Goal: Information Seeking & Learning: Learn about a topic

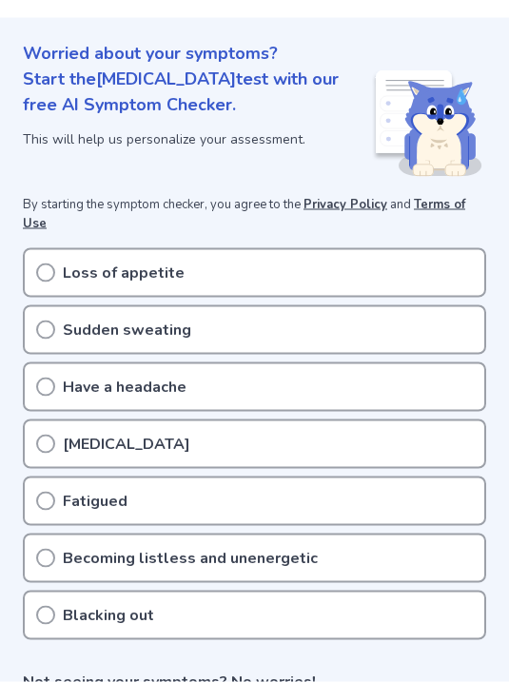
scroll to position [205, 0]
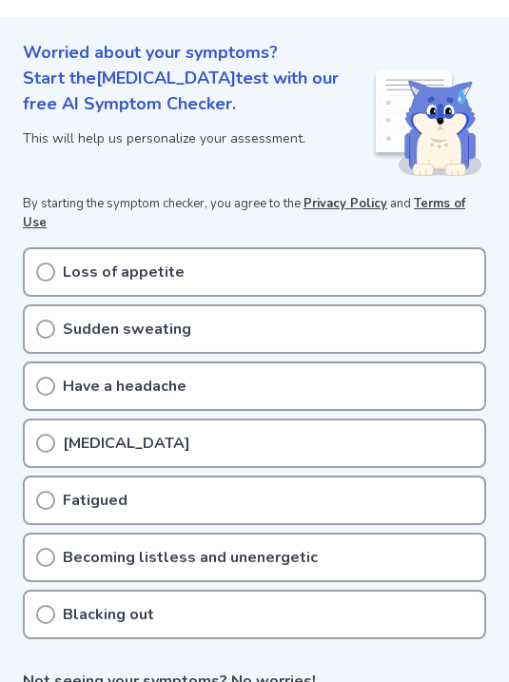
click at [47, 434] on icon at bounding box center [45, 443] width 19 height 19
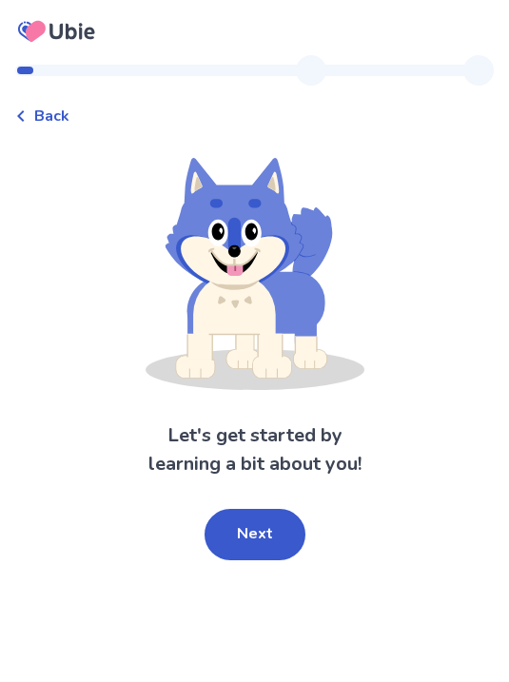
click at [271, 533] on button "Next" at bounding box center [254, 534] width 101 height 51
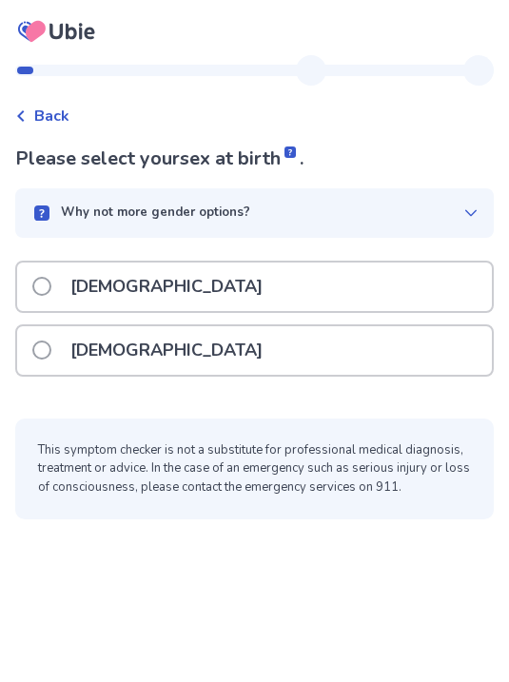
click at [471, 199] on div "Why not more gender options?" at bounding box center [254, 212] width 478 height 49
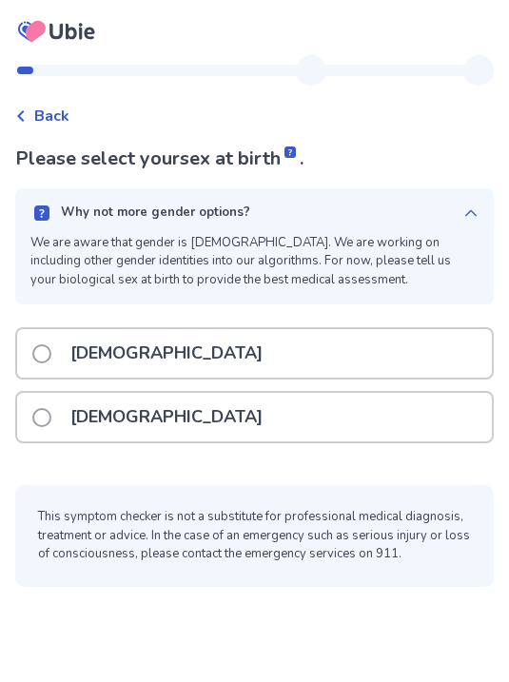
click at [472, 212] on icon at bounding box center [470, 212] width 11 height 7
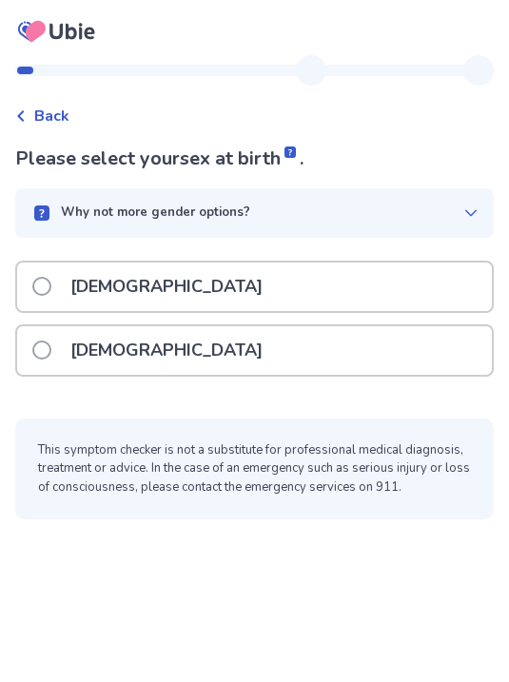
click at [327, 356] on div "[DEMOGRAPHIC_DATA]" at bounding box center [254, 350] width 475 height 49
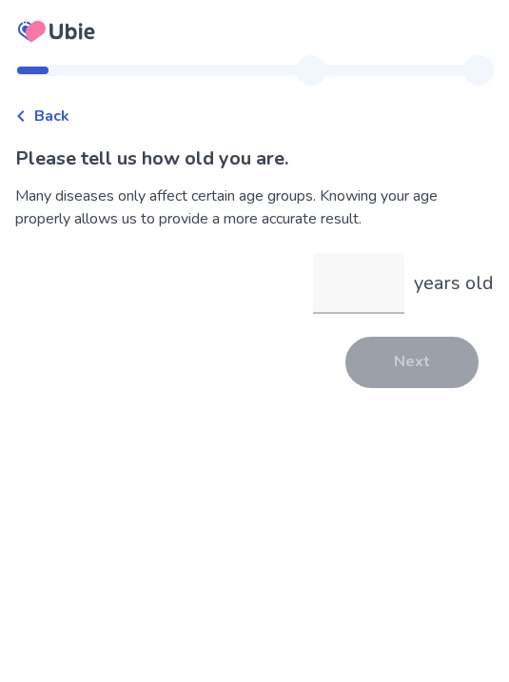
click at [360, 301] on input "years old" at bounding box center [358, 283] width 91 height 61
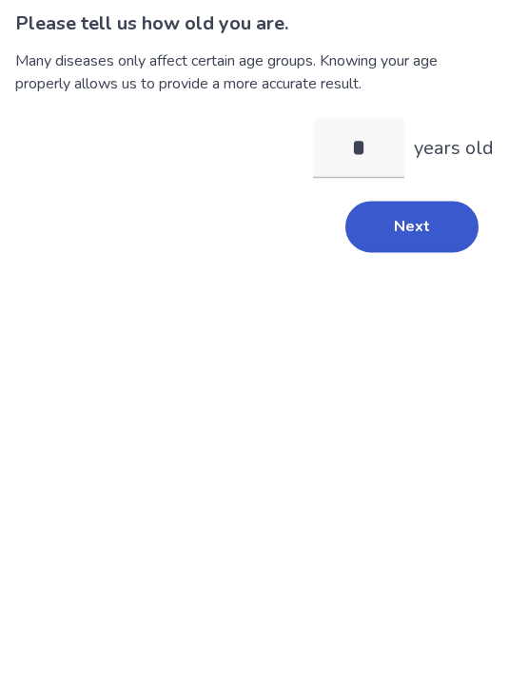
type input "**"
click at [421, 337] on button "Next" at bounding box center [411, 362] width 133 height 51
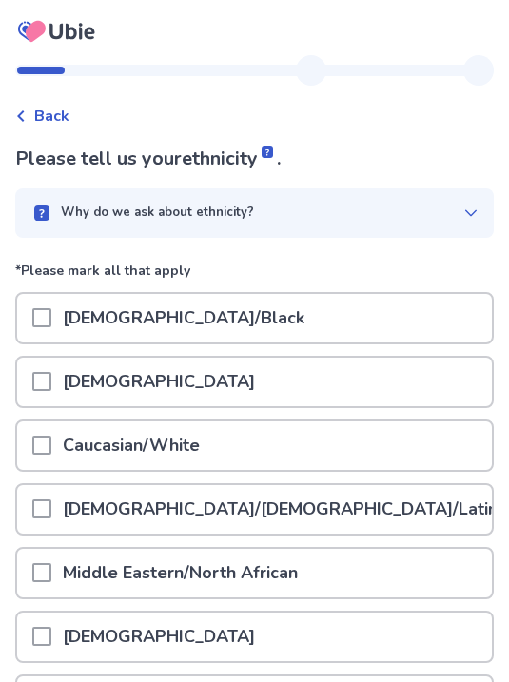
click at [33, 462] on div at bounding box center [41, 445] width 19 height 49
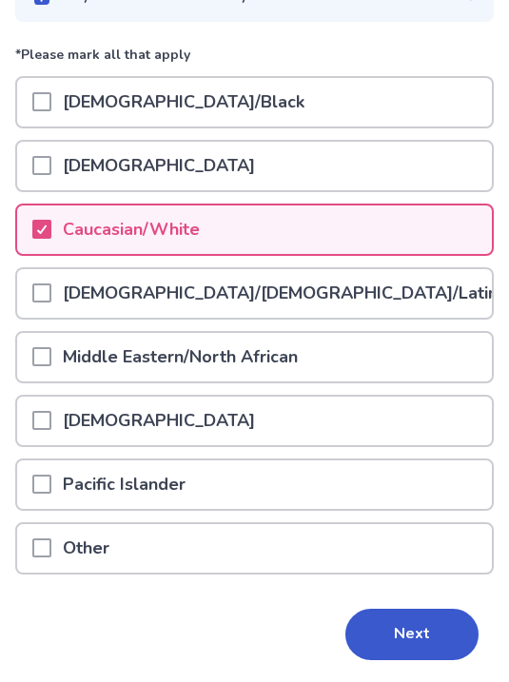
scroll to position [225, 0]
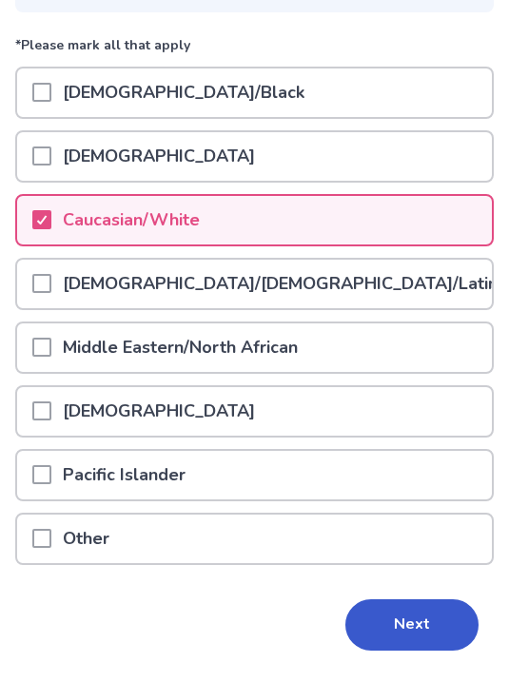
click at [437, 631] on button "Next" at bounding box center [411, 624] width 133 height 51
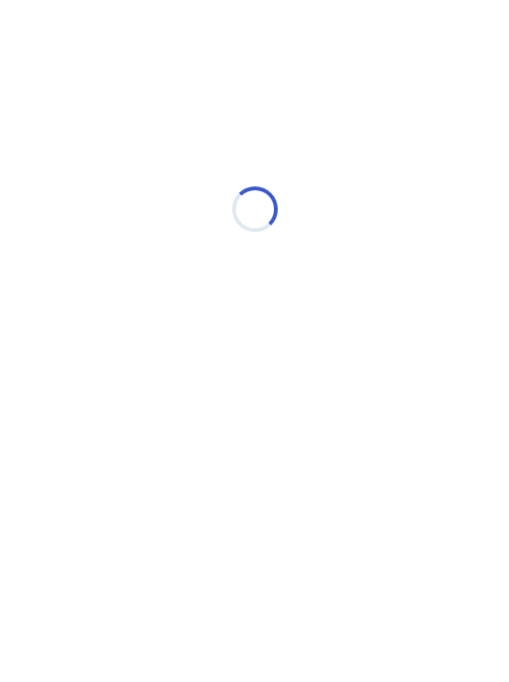
scroll to position [0, 0]
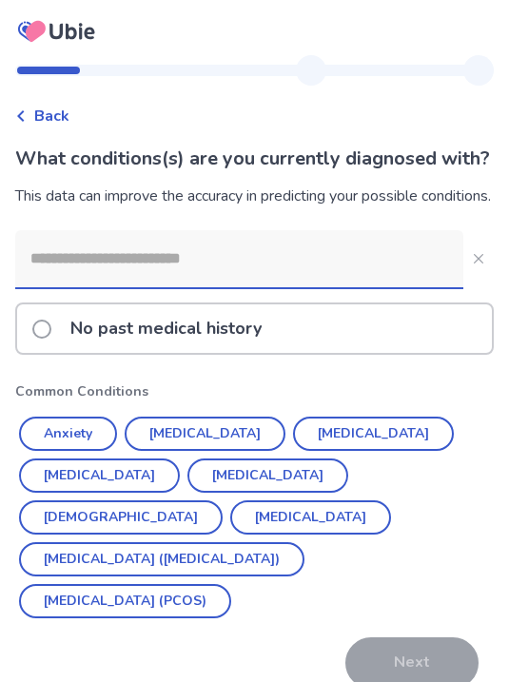
click at [67, 451] on button "Anxiety" at bounding box center [68, 434] width 98 height 34
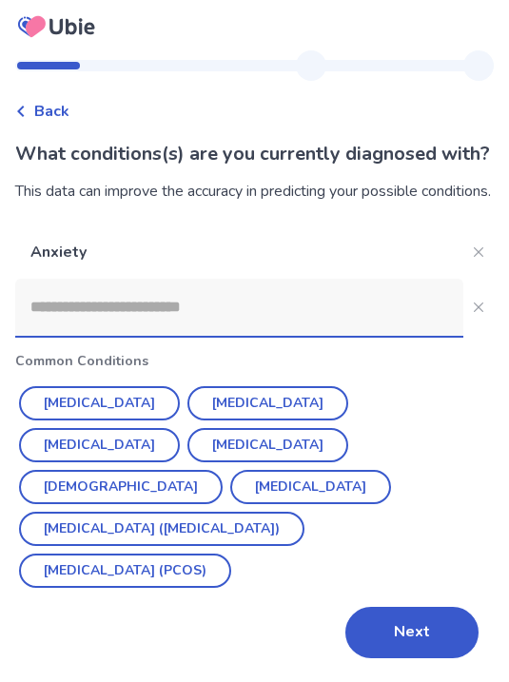
scroll to position [41, 0]
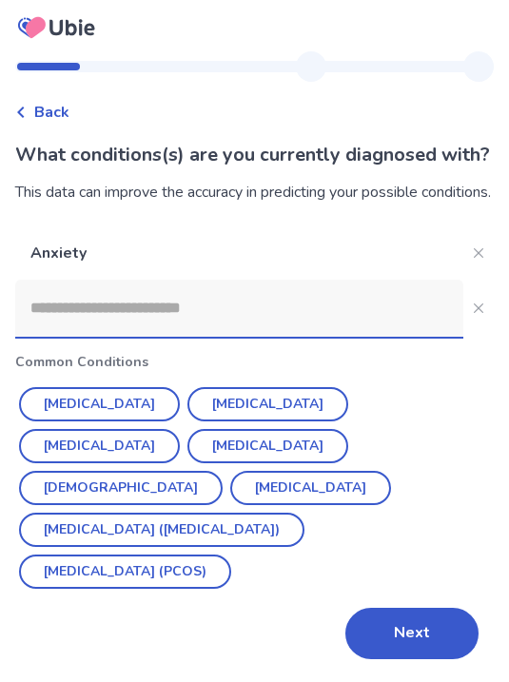
click at [223, 471] on button "[DEMOGRAPHIC_DATA]" at bounding box center [121, 488] width 204 height 34
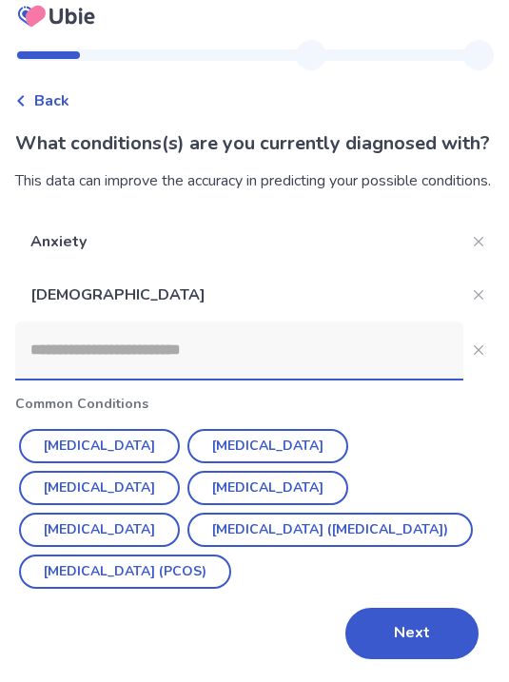
click at [329, 360] on input at bounding box center [239, 349] width 448 height 57
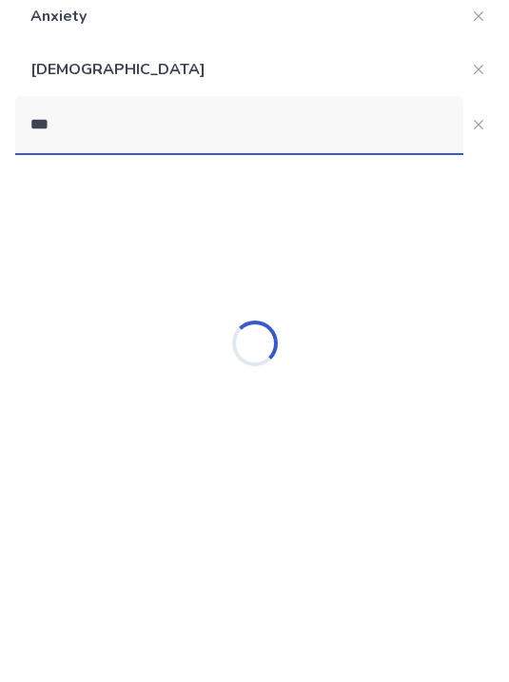
type input "****"
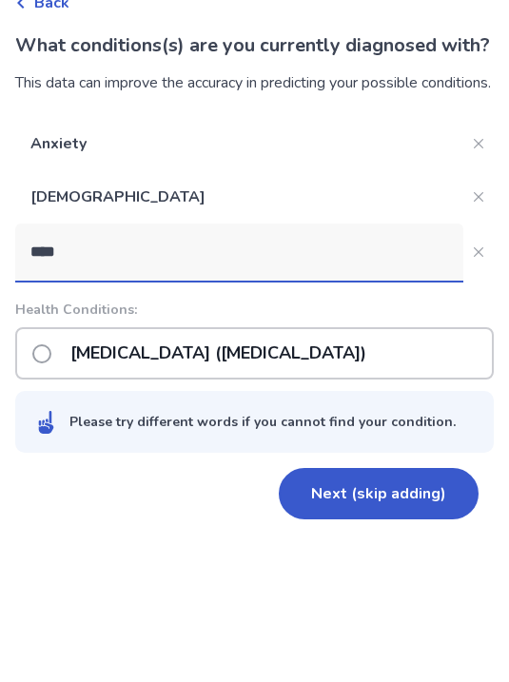
scroll to position [51, 0]
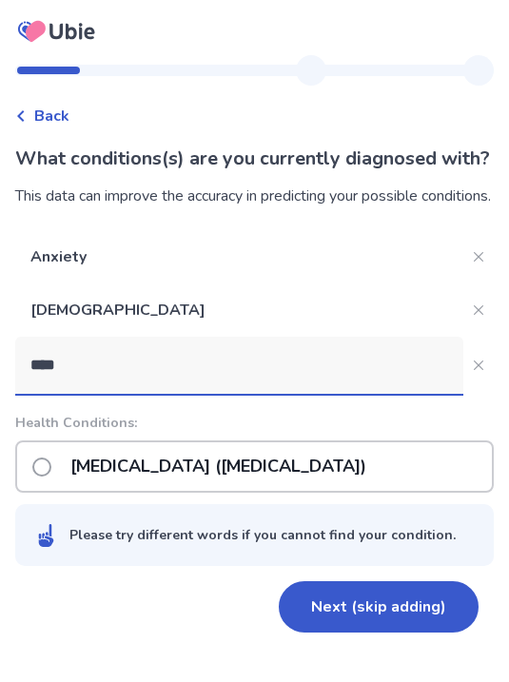
click at [80, 449] on p "[MEDICAL_DATA] ([MEDICAL_DATA])" at bounding box center [218, 466] width 319 height 49
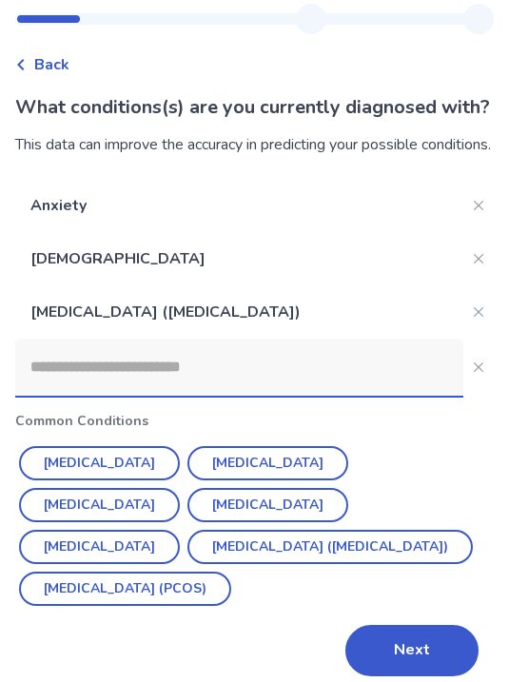
click at [480, 263] on icon "Close" at bounding box center [479, 259] width 10 height 10
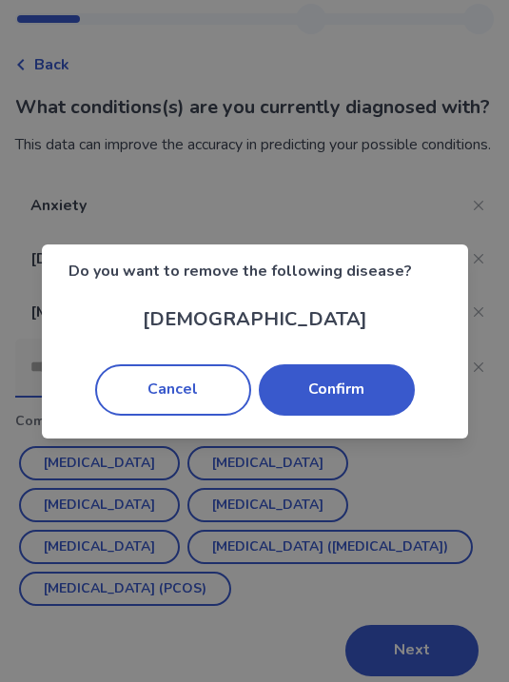
click at [360, 390] on button "Confirm" at bounding box center [337, 389] width 156 height 51
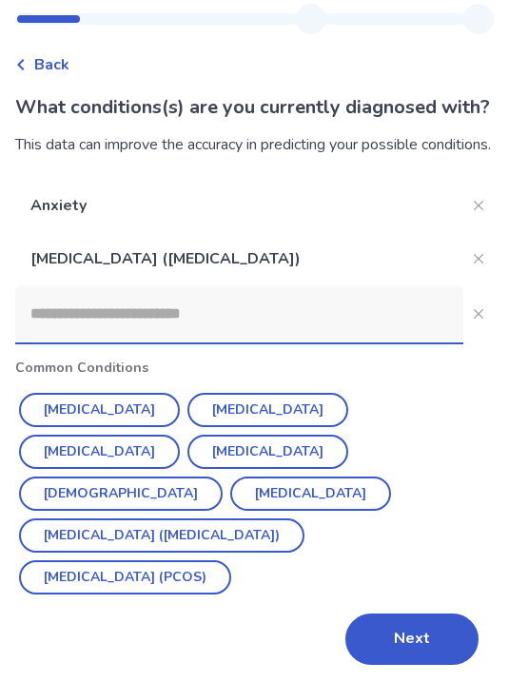
click at [298, 342] on input at bounding box center [239, 313] width 448 height 57
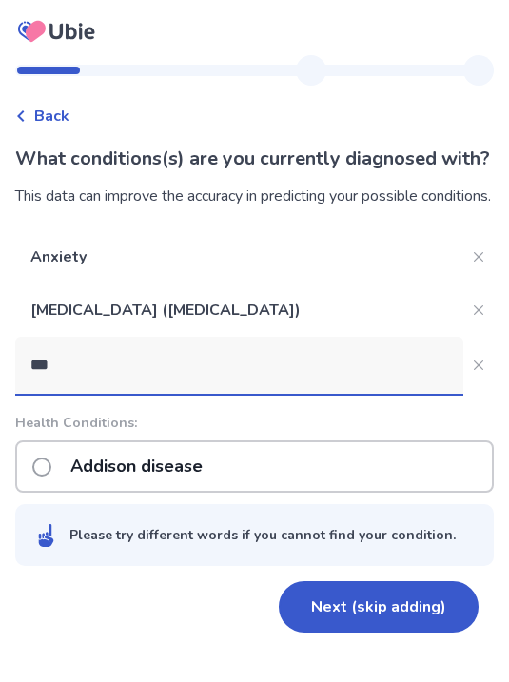
click at [81, 345] on input "***" at bounding box center [239, 365] width 448 height 57
click at [77, 337] on input "***" at bounding box center [239, 365] width 448 height 57
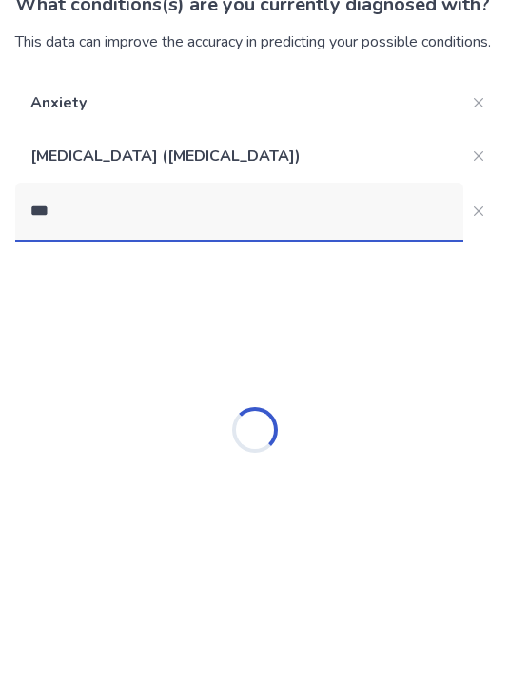
type input "****"
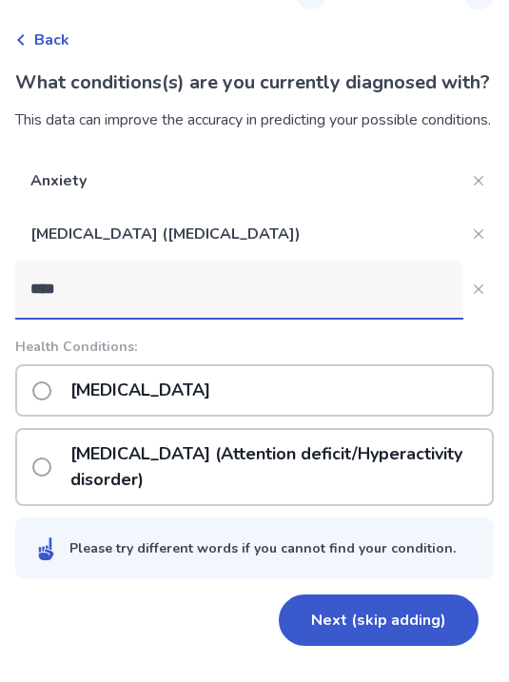
scroll to position [60, 0]
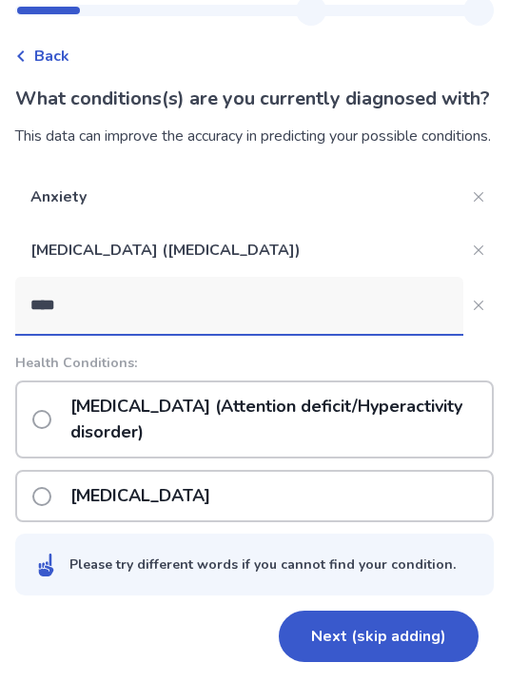
click at [375, 427] on p "[MEDICAL_DATA] (Attention deficit/Hyperactivity disorder)" at bounding box center [275, 419] width 433 height 74
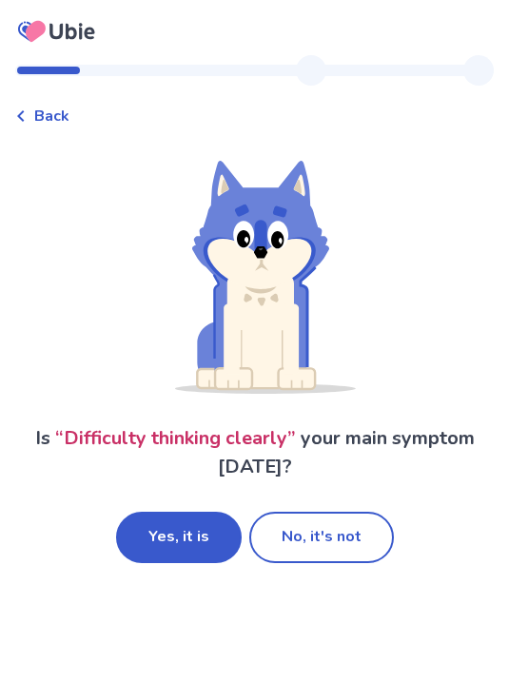
click at [329, 544] on button "No, it's not" at bounding box center [321, 537] width 145 height 51
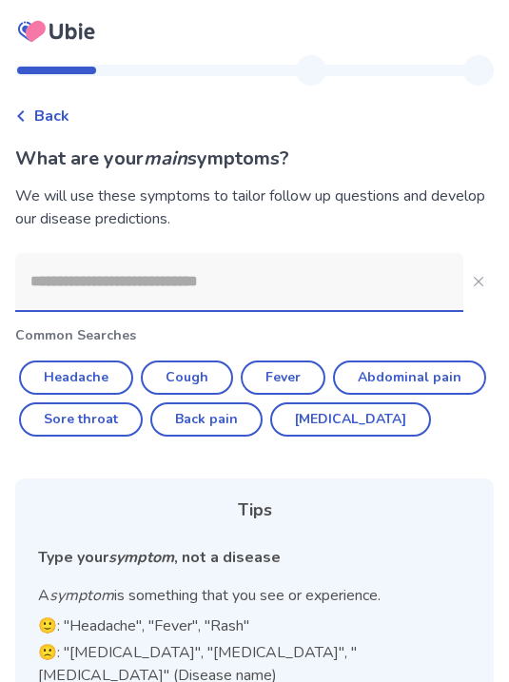
click at [95, 382] on button "Headache" at bounding box center [76, 377] width 114 height 34
type input "********"
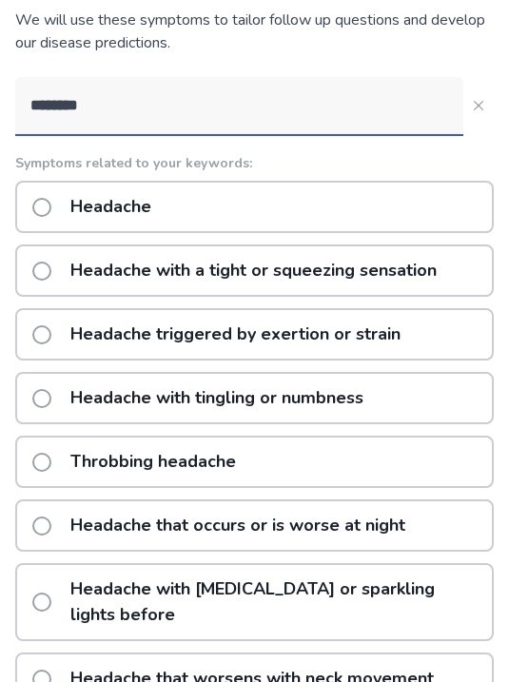
scroll to position [196, 0]
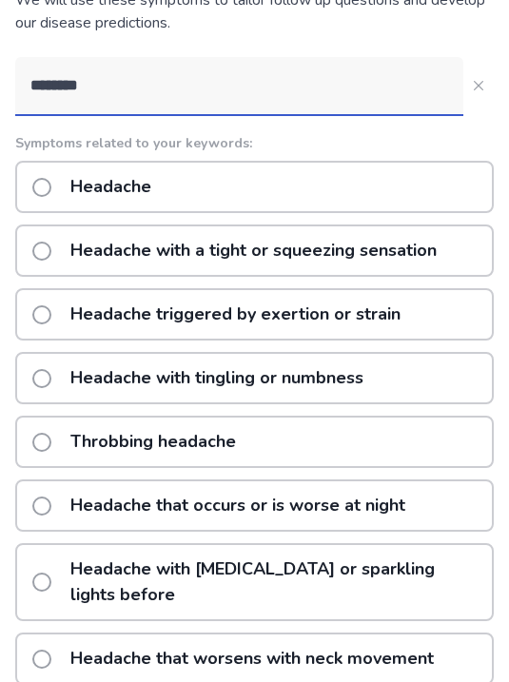
click at [399, 194] on div "Headache" at bounding box center [254, 187] width 478 height 52
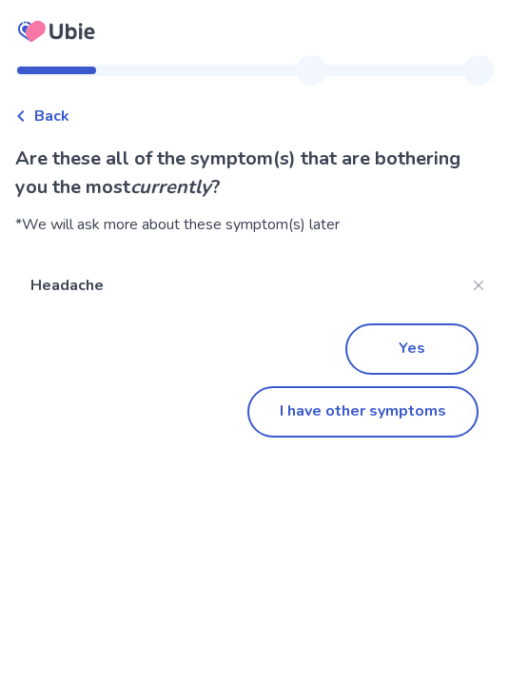
click at [35, 113] on span "Back" at bounding box center [51, 116] width 35 height 23
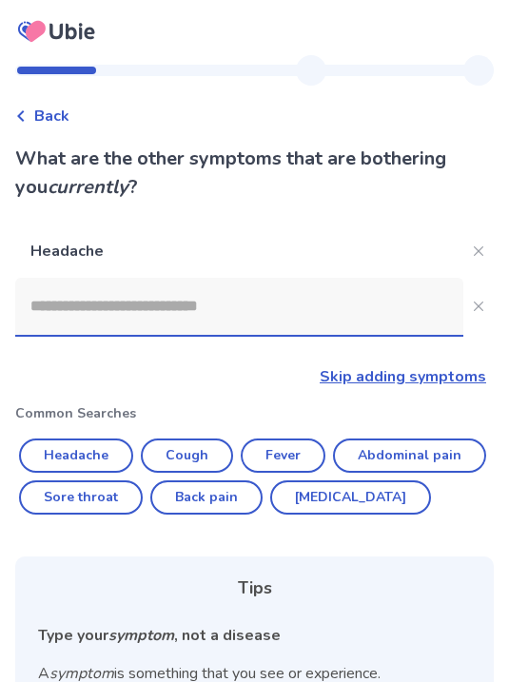
scroll to position [227, 0]
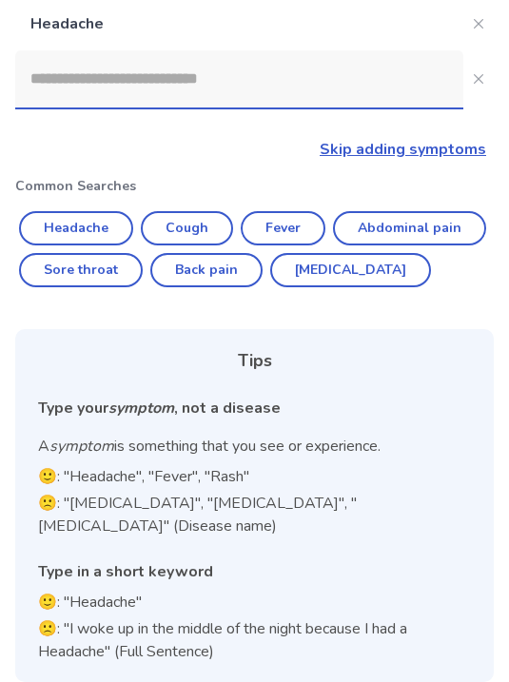
click at [75, 76] on input at bounding box center [239, 78] width 448 height 57
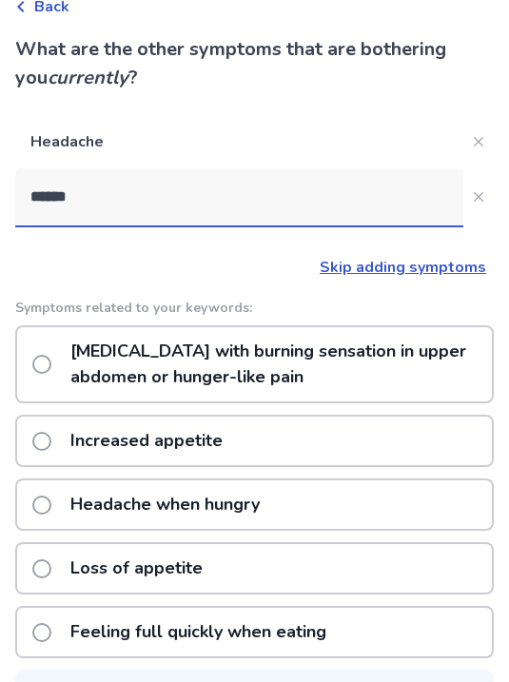
type input "******"
click at [47, 508] on span at bounding box center [41, 505] width 19 height 19
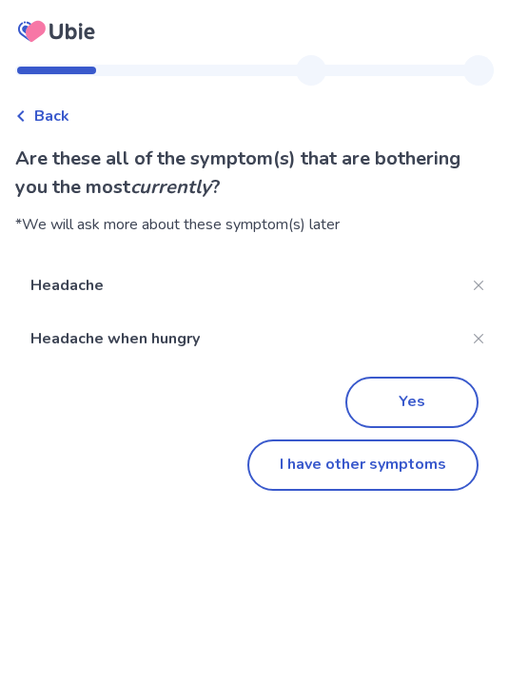
click at [398, 468] on button "I have other symptoms" at bounding box center [362, 464] width 231 height 51
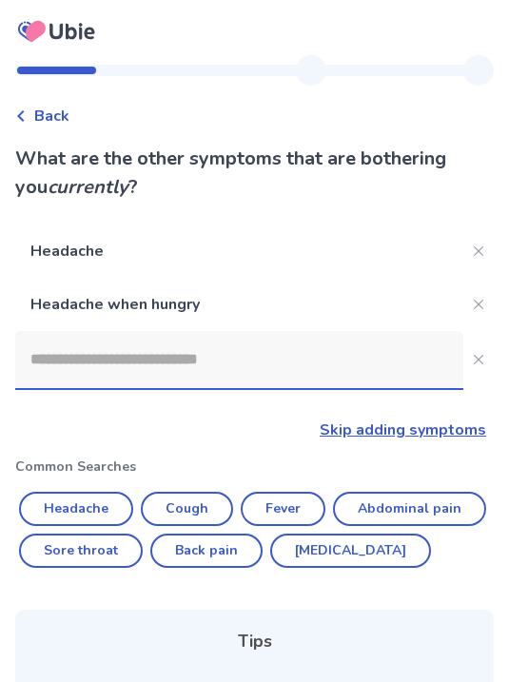
scroll to position [109, 0]
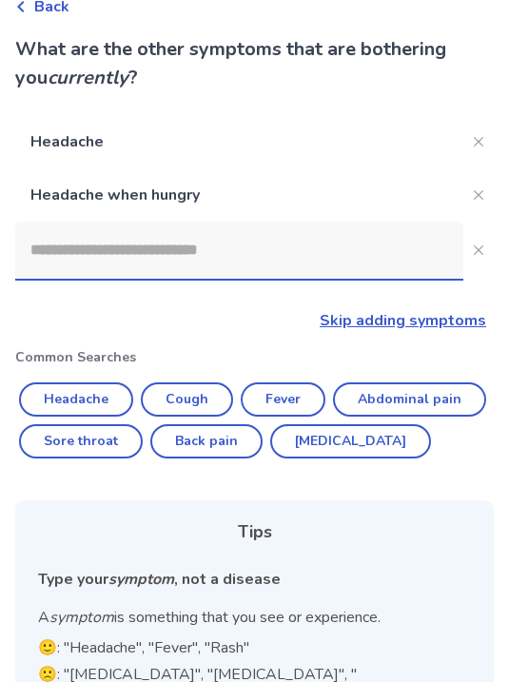
click at [103, 403] on button "Headache" at bounding box center [76, 399] width 114 height 34
type input "********"
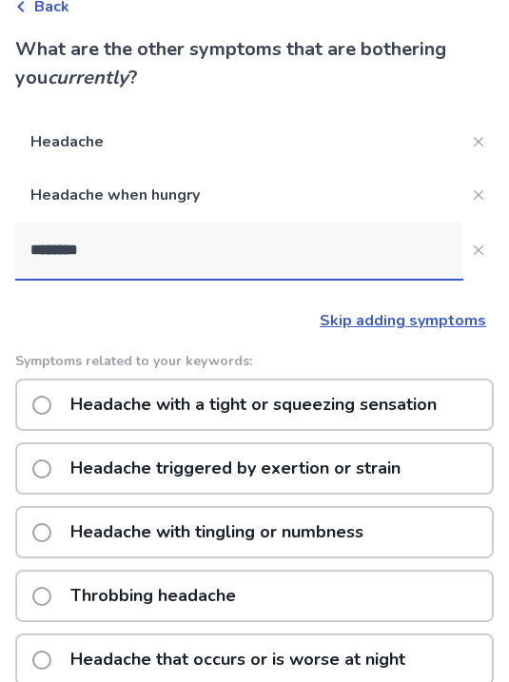
click at [489, 250] on button "********" at bounding box center [478, 250] width 30 height 30
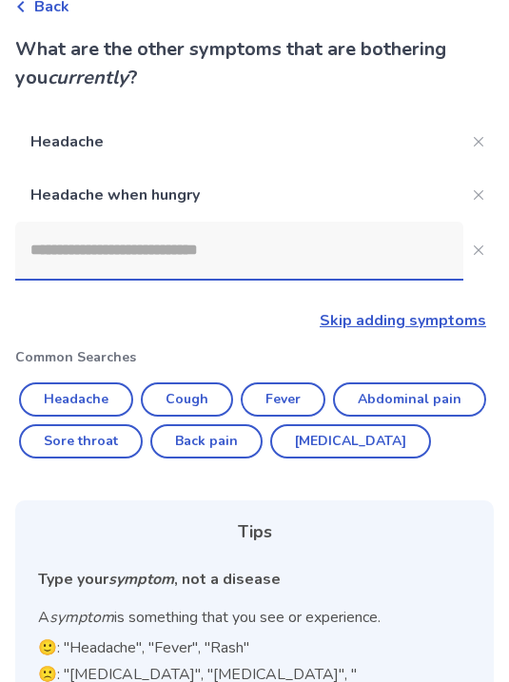
click at [314, 263] on input at bounding box center [239, 250] width 448 height 57
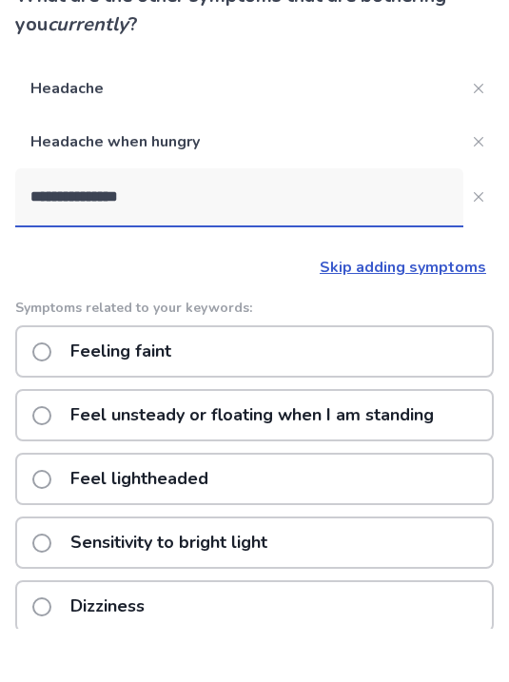
type input "**********"
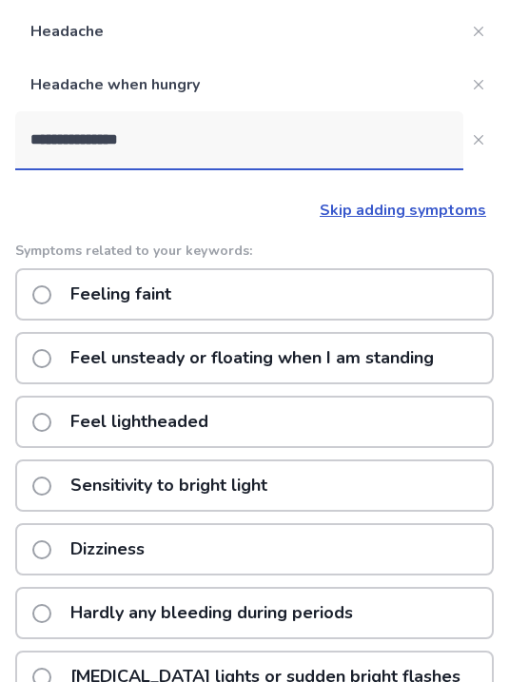
scroll to position [210, 0]
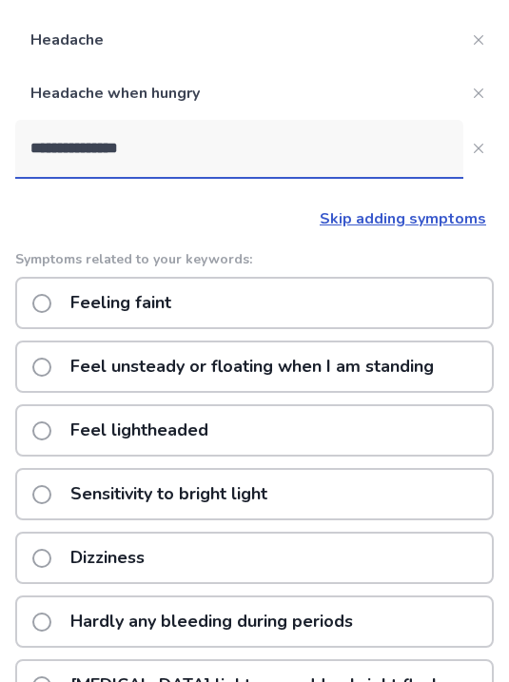
click at [467, 368] on div "Feel unsteady or floating when I am standing" at bounding box center [254, 367] width 478 height 52
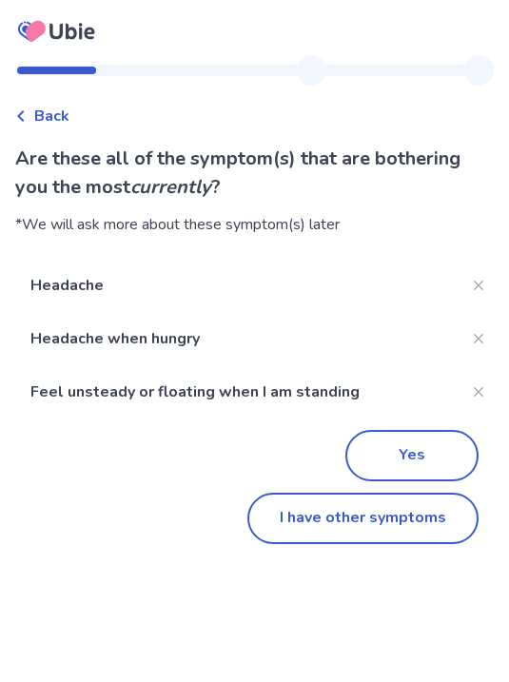
click at [425, 464] on button "Yes" at bounding box center [411, 455] width 133 height 51
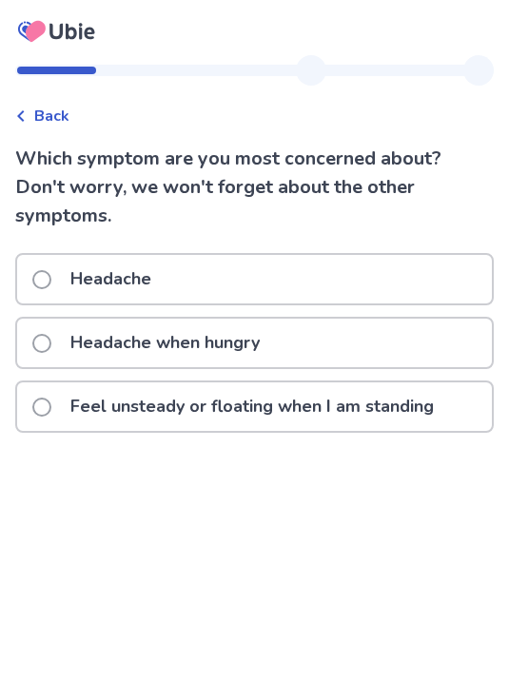
click at [374, 413] on p "Feel unsteady or floating when I am standing" at bounding box center [252, 406] width 386 height 49
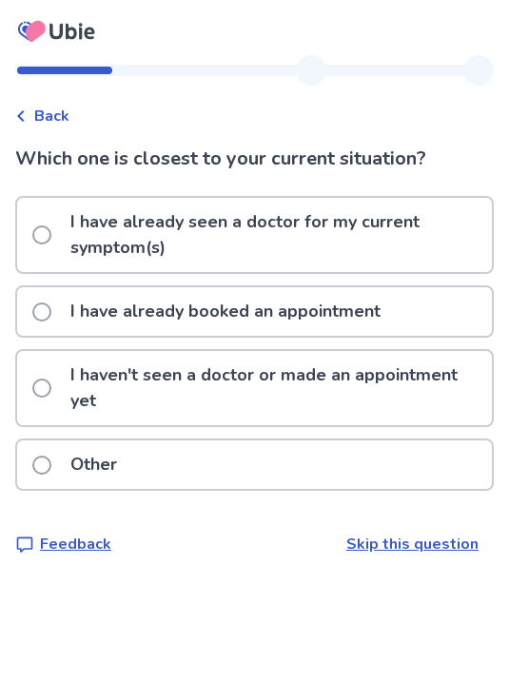
click at [294, 382] on p "I haven't seen a doctor or made an appointment yet" at bounding box center [275, 388] width 433 height 74
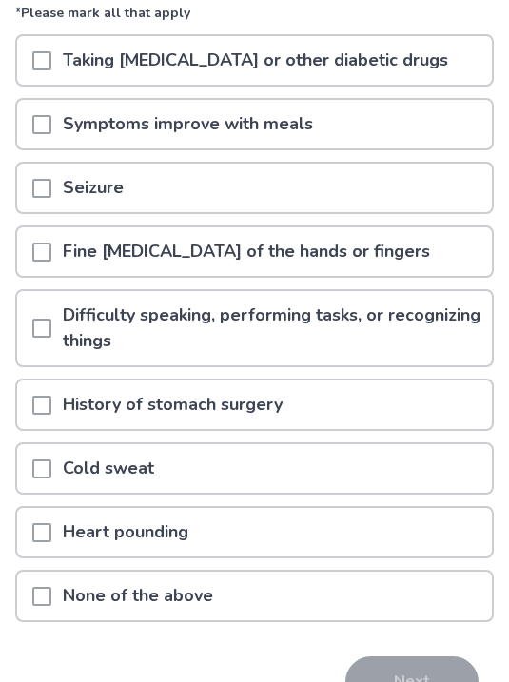
scroll to position [222, 0]
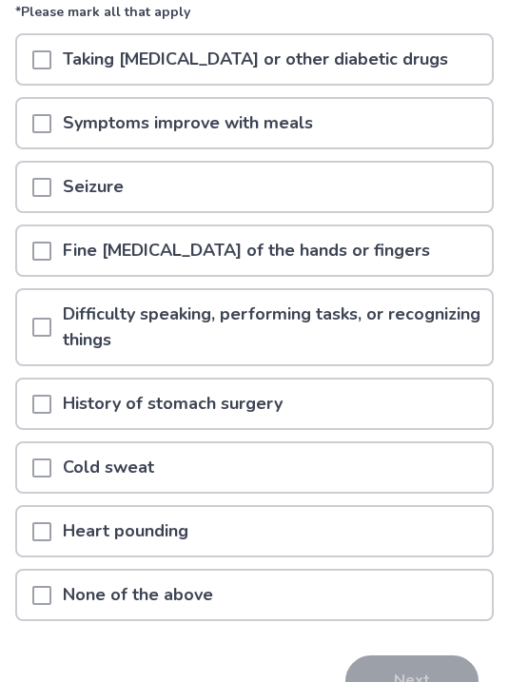
click at [37, 470] on span at bounding box center [41, 468] width 19 height 19
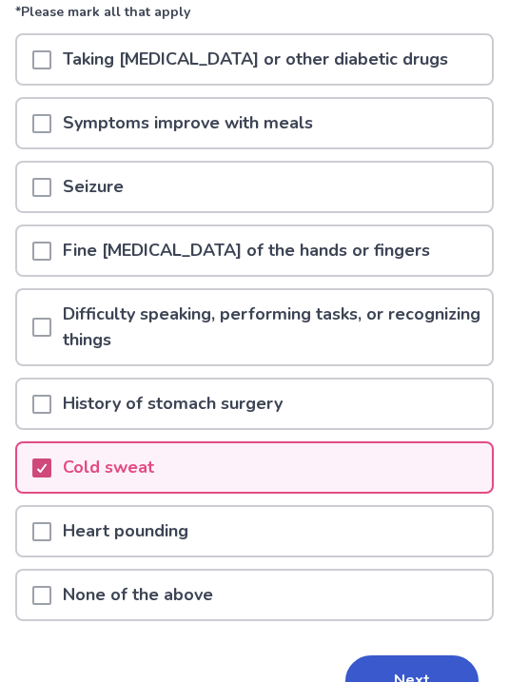
click at [35, 535] on span at bounding box center [41, 531] width 19 height 19
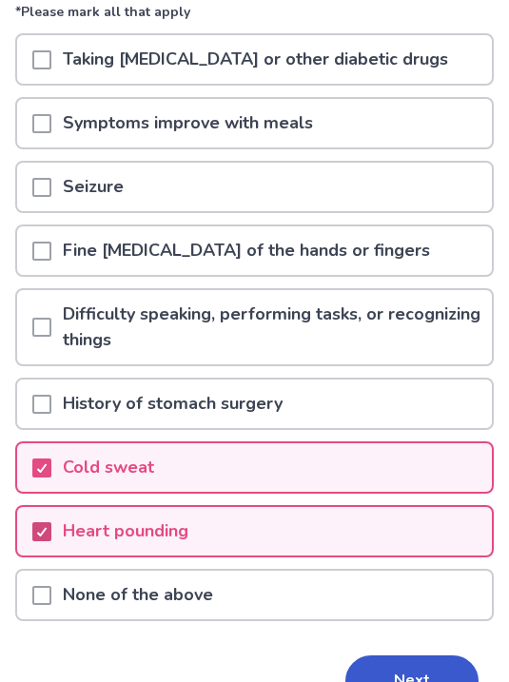
click at [395, 681] on button "Next" at bounding box center [411, 680] width 133 height 51
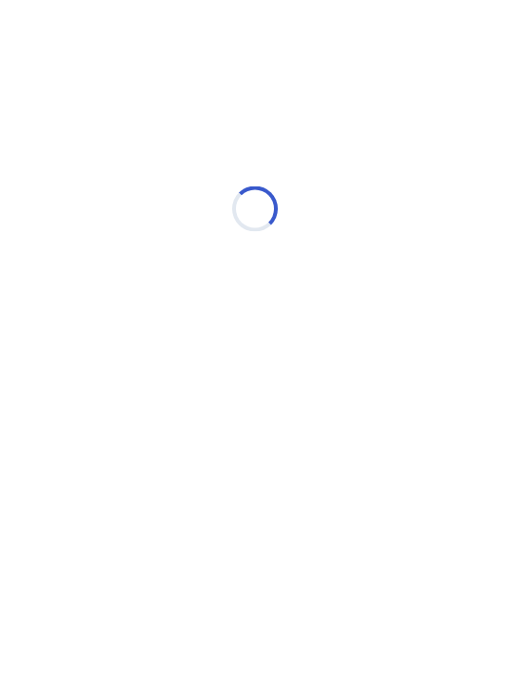
scroll to position [0, 0]
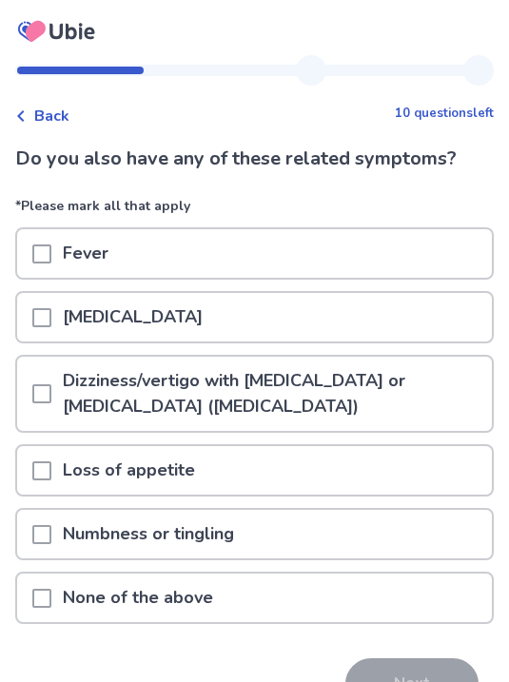
click at [40, 386] on span at bounding box center [41, 393] width 19 height 19
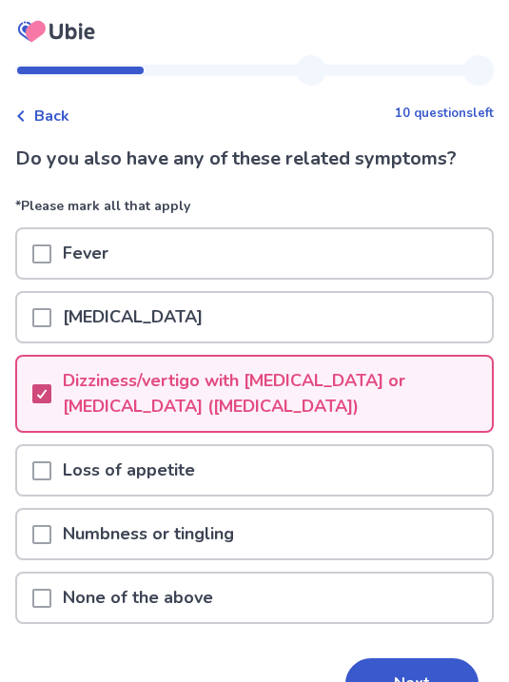
click at [40, 536] on span at bounding box center [41, 534] width 19 height 19
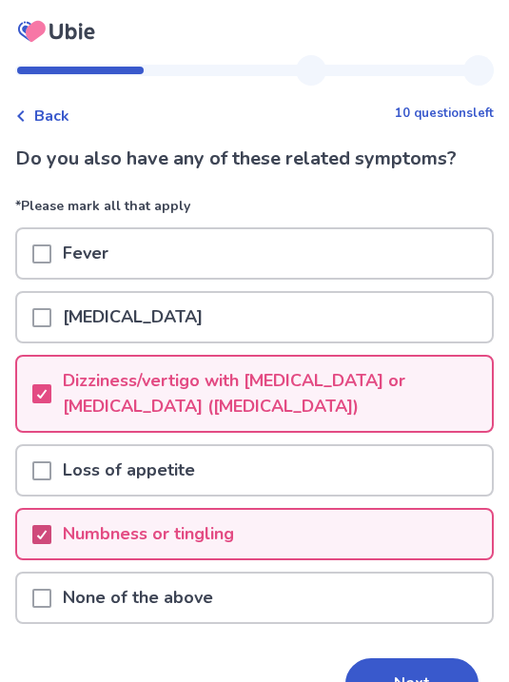
click at [424, 671] on button "Next" at bounding box center [411, 683] width 133 height 51
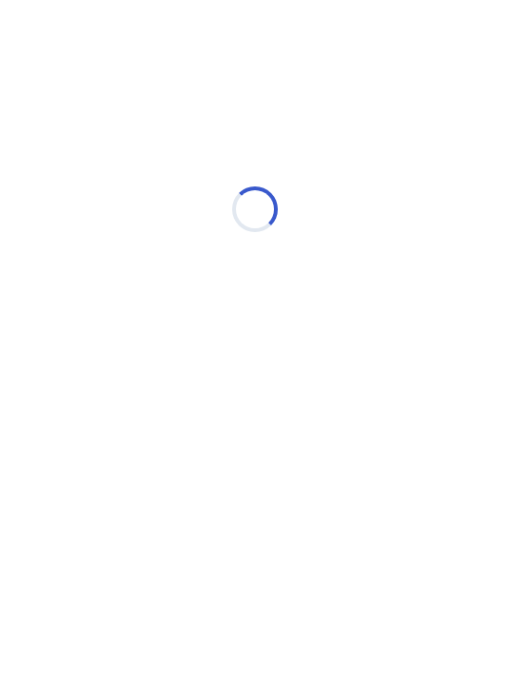
select select "*"
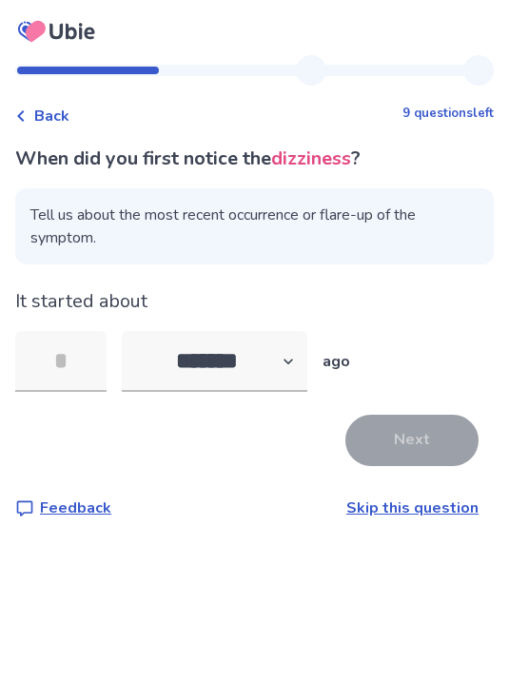
click at [46, 354] on input "tel" at bounding box center [60, 361] width 91 height 61
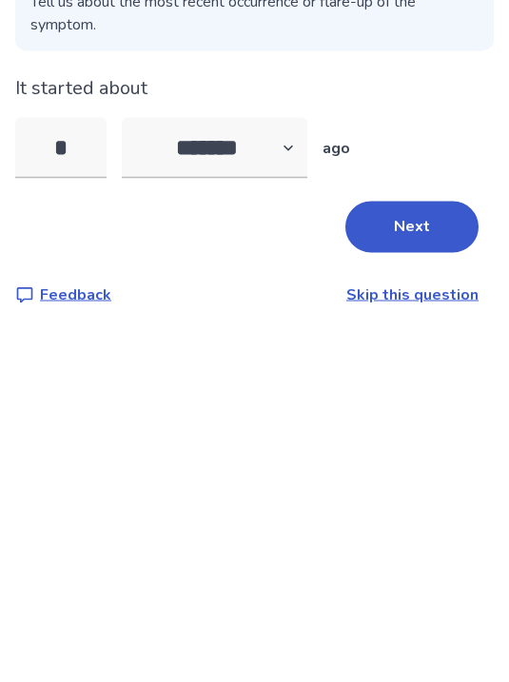
type input "*"
click at [263, 331] on select "******* ****** ******* ******** *******" at bounding box center [214, 361] width 185 height 61
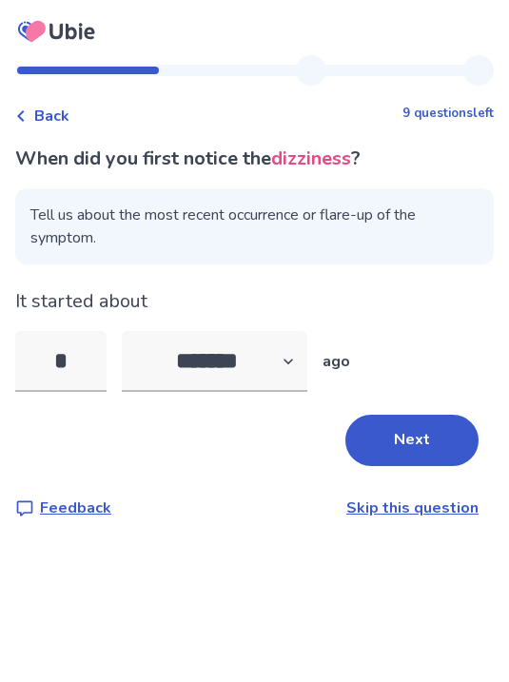
click at [403, 415] on button "Next" at bounding box center [411, 440] width 133 height 51
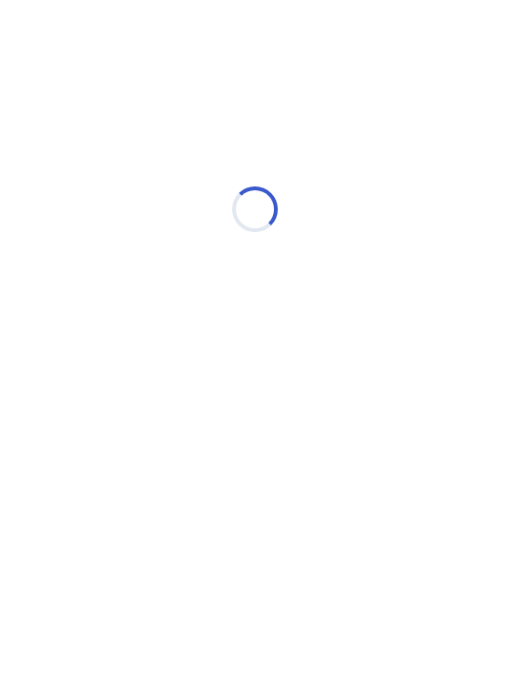
select select "*"
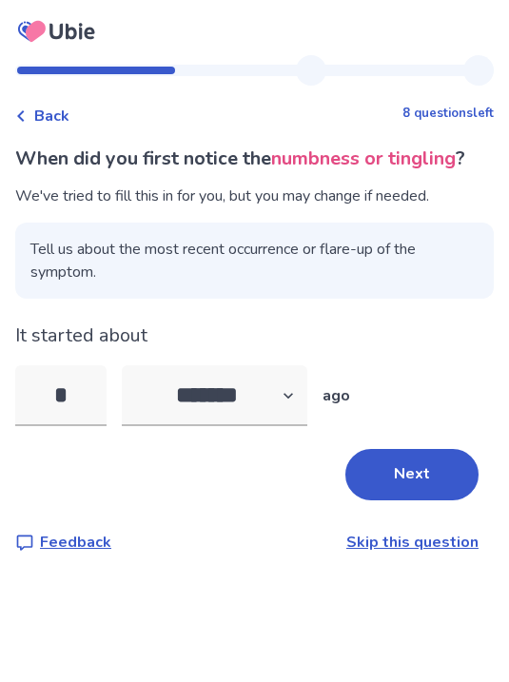
click at [39, 371] on input "*" at bounding box center [60, 395] width 91 height 61
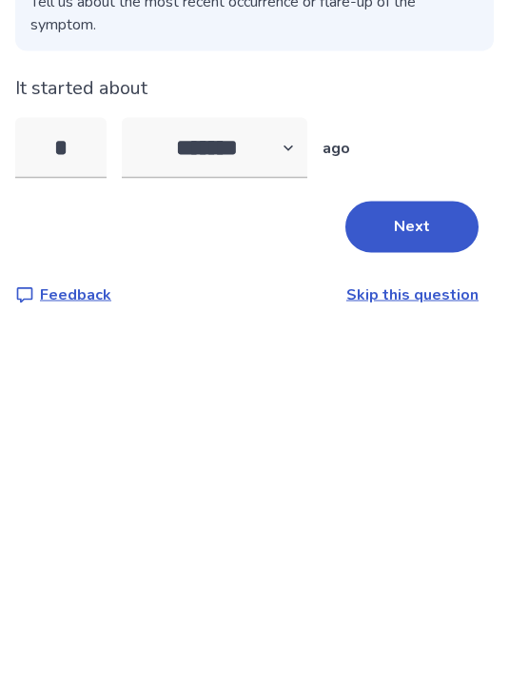
click at [70, 365] on input "*" at bounding box center [60, 395] width 91 height 61
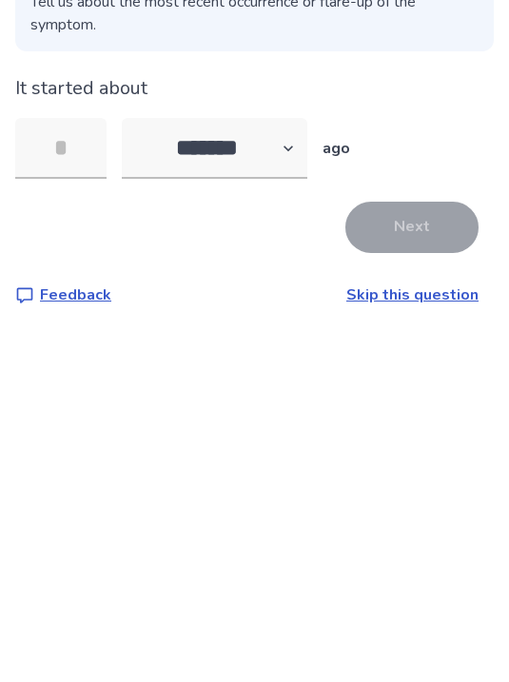
type input "*"
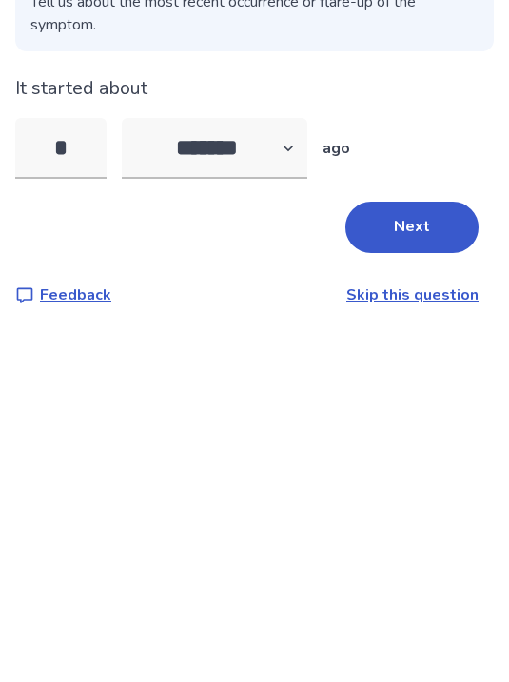
click at [413, 449] on button "Next" at bounding box center [411, 474] width 133 height 51
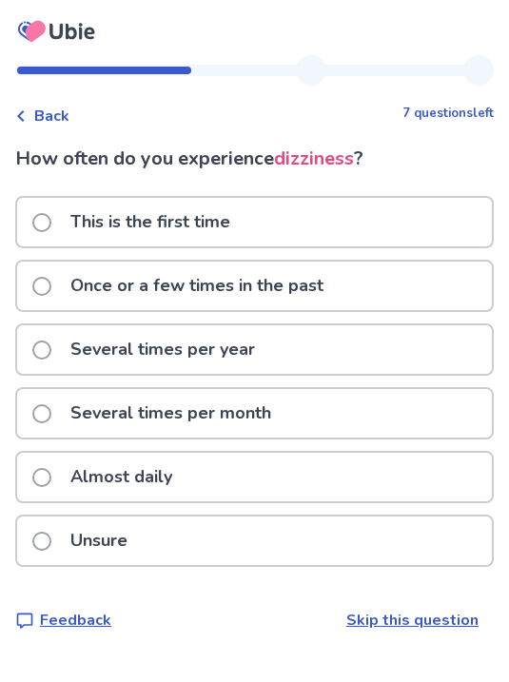
click at [348, 278] on div "Once or a few times in the past" at bounding box center [254, 286] width 475 height 49
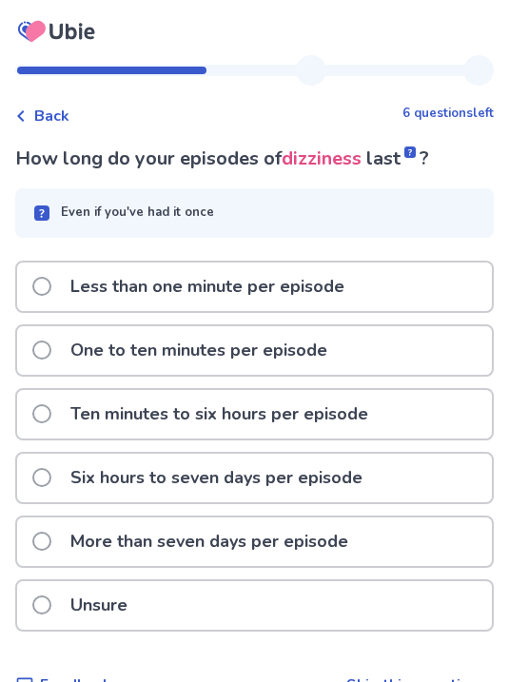
click at [392, 281] on div "Less than one minute per episode" at bounding box center [254, 287] width 475 height 49
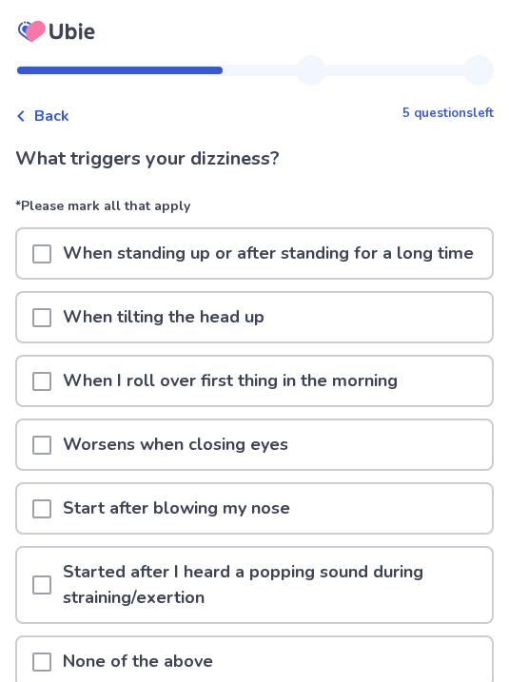
click at [36, 269] on div at bounding box center [41, 253] width 19 height 49
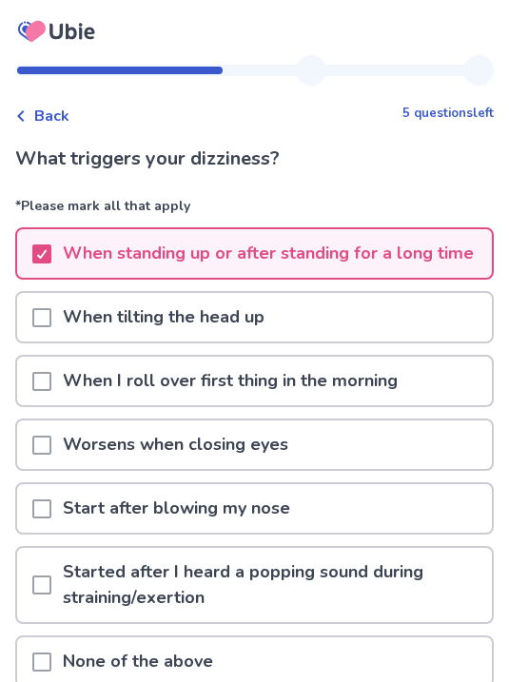
click at [33, 323] on span at bounding box center [41, 317] width 19 height 19
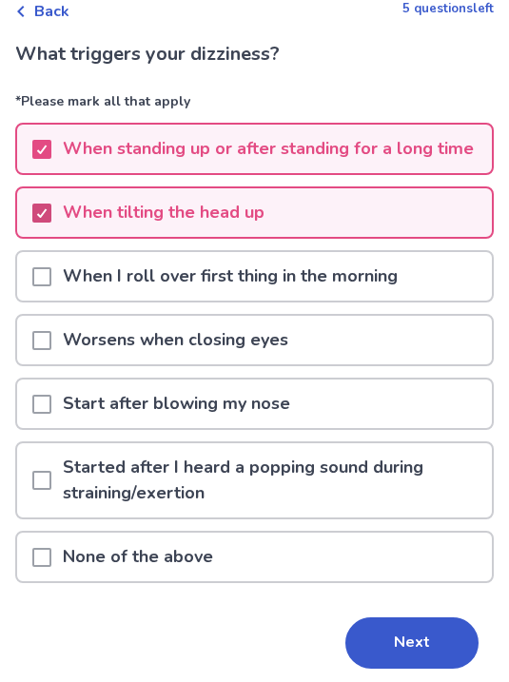
scroll to position [118, 0]
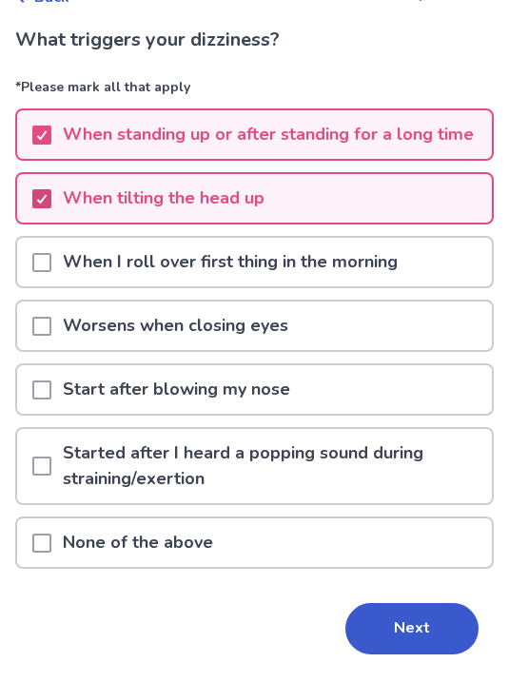
click at [29, 467] on div "Started after I heard a popping sound during straining/exertion" at bounding box center [254, 467] width 475 height 74
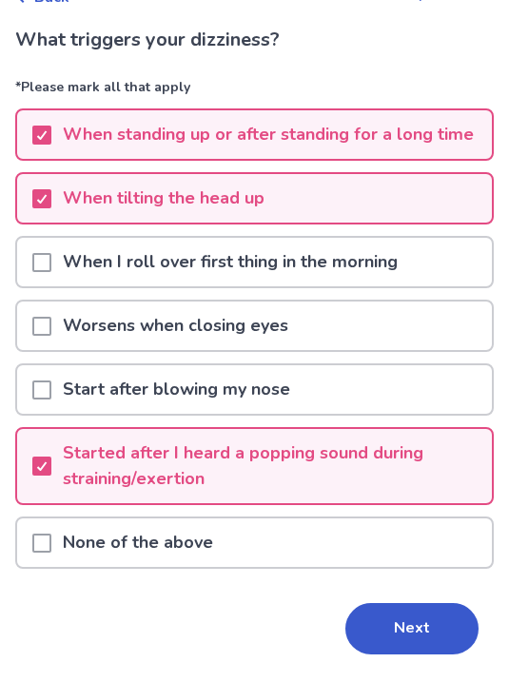
scroll to position [119, 0]
click at [443, 621] on button "Next" at bounding box center [411, 628] width 133 height 51
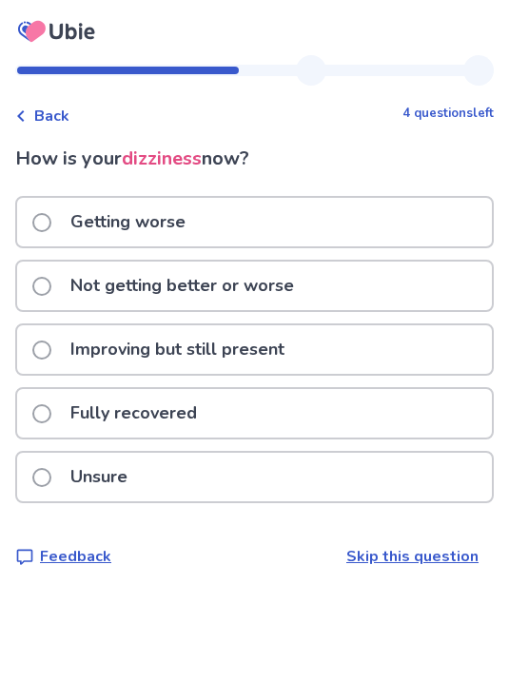
click at [353, 283] on div "Not getting better or worse" at bounding box center [254, 286] width 475 height 49
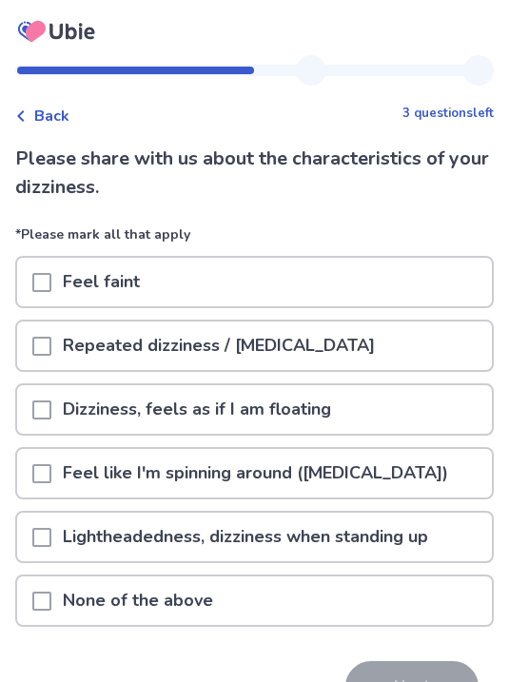
click at [49, 279] on span at bounding box center [41, 282] width 19 height 19
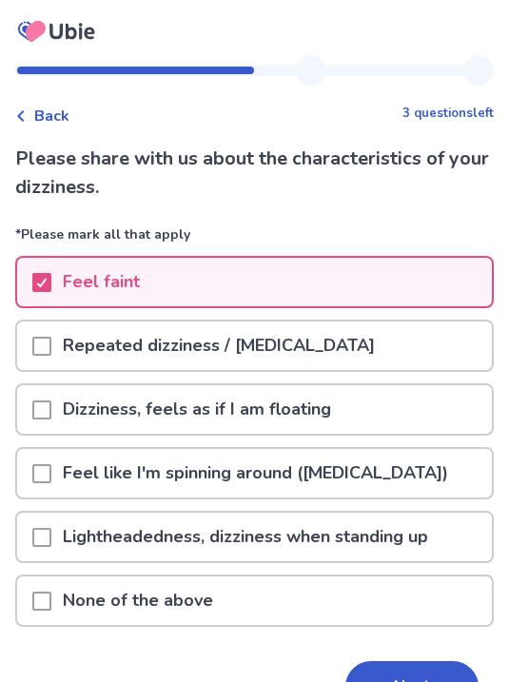
click at [37, 354] on span at bounding box center [41, 346] width 19 height 19
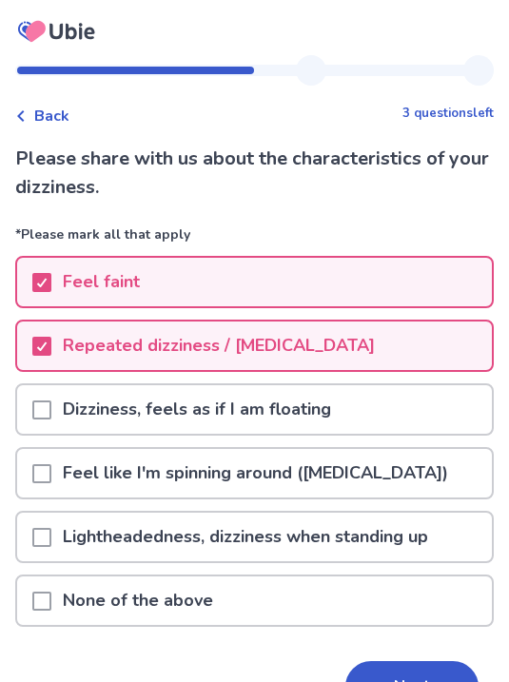
click at [38, 412] on span at bounding box center [41, 409] width 19 height 19
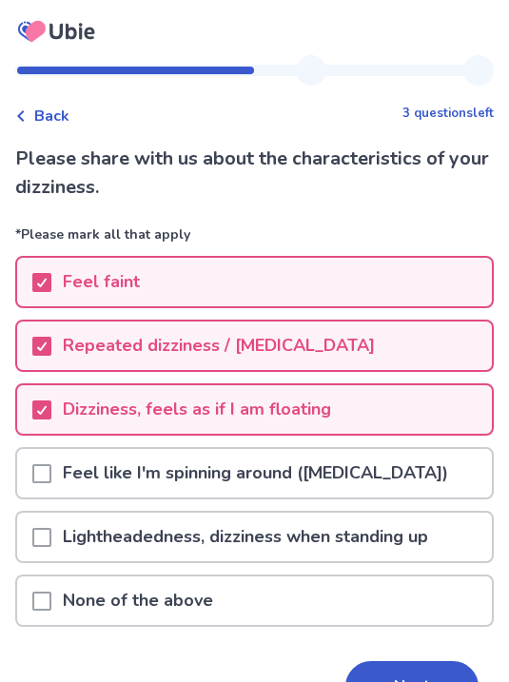
click at [43, 548] on div at bounding box center [41, 537] width 19 height 49
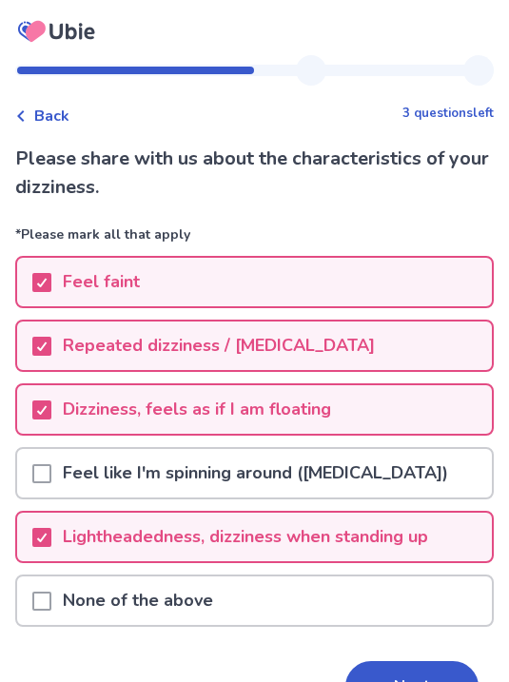
click at [414, 676] on button "Next" at bounding box center [411, 686] width 133 height 51
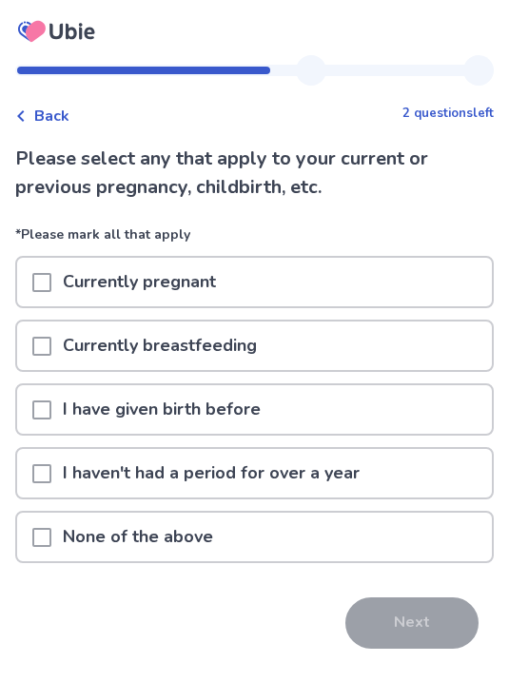
click at [40, 525] on div at bounding box center [41, 537] width 19 height 49
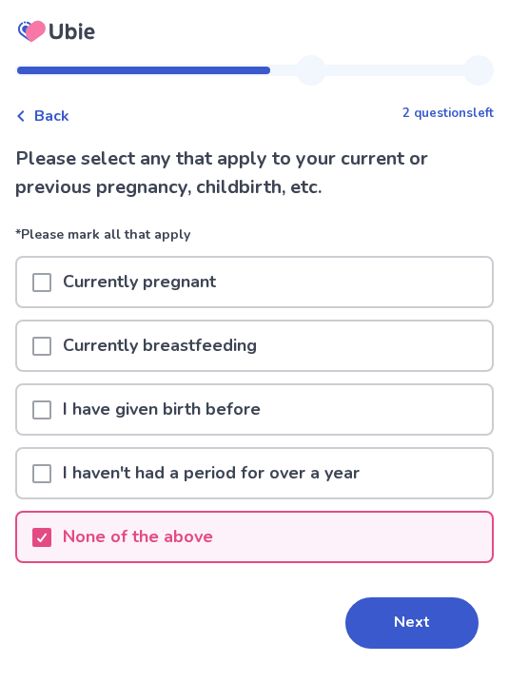
click at [419, 616] on button "Next" at bounding box center [411, 622] width 133 height 51
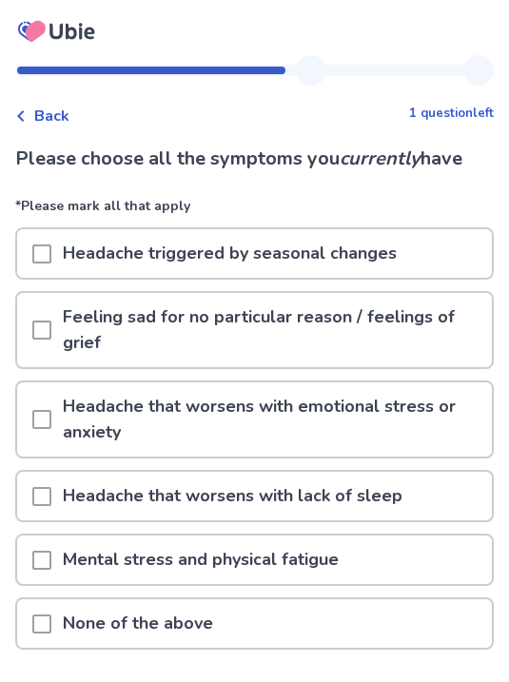
click at [49, 418] on span at bounding box center [41, 419] width 19 height 19
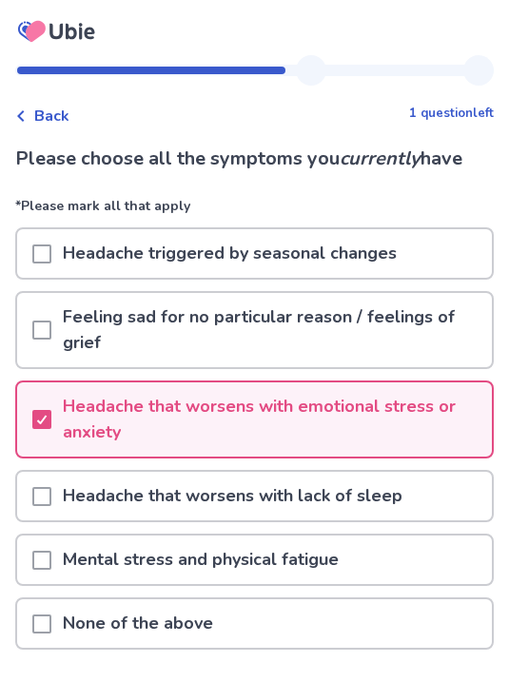
click at [33, 501] on span at bounding box center [41, 496] width 19 height 19
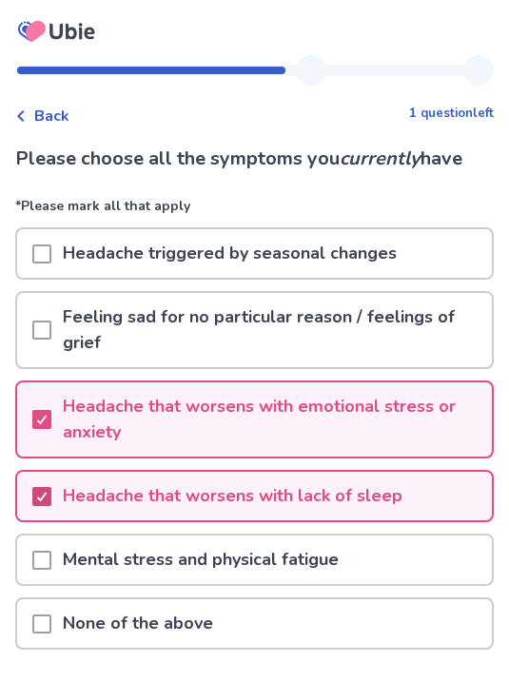
click at [46, 580] on div at bounding box center [41, 559] width 19 height 49
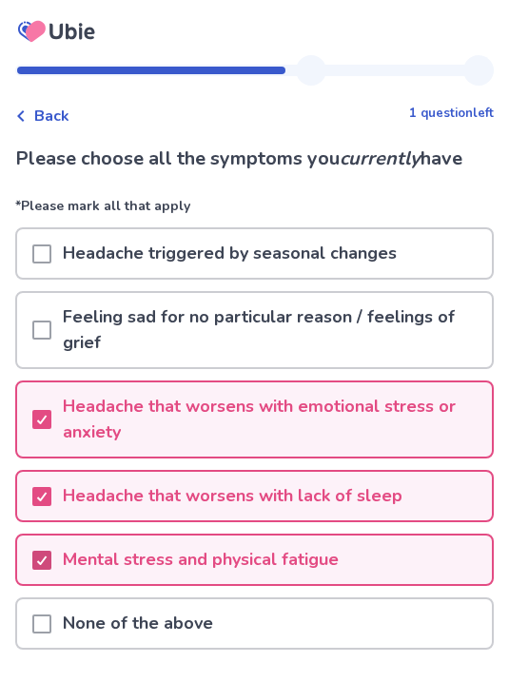
click at [41, 553] on div at bounding box center [41, 560] width 11 height 15
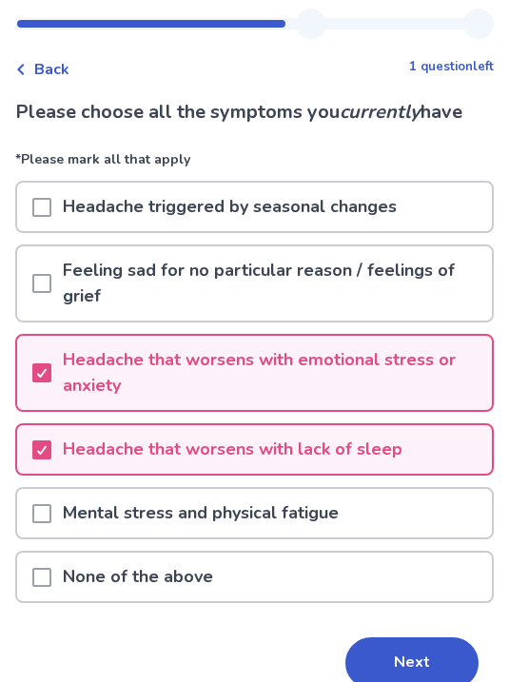
scroll to position [86, 0]
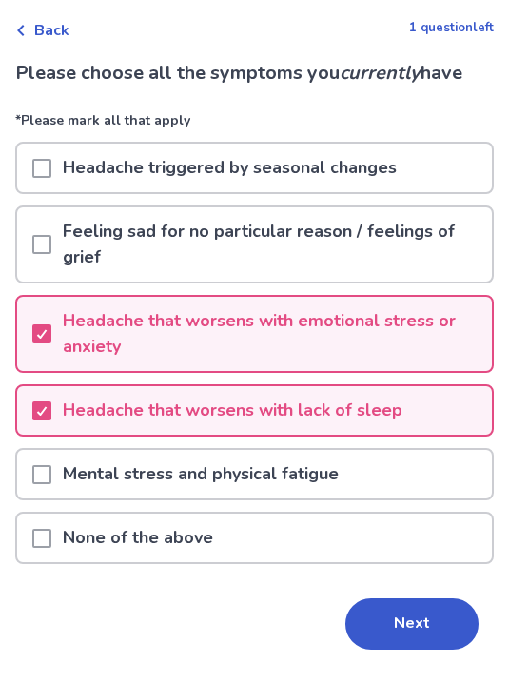
click at [438, 627] on button "Next" at bounding box center [411, 623] width 133 height 51
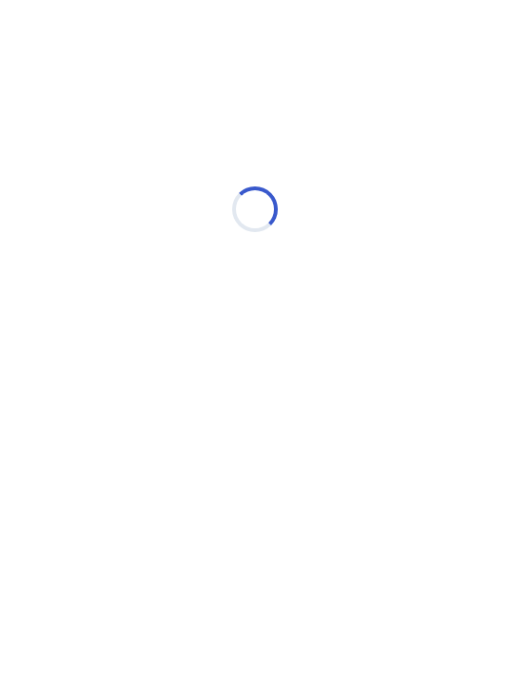
scroll to position [0, 0]
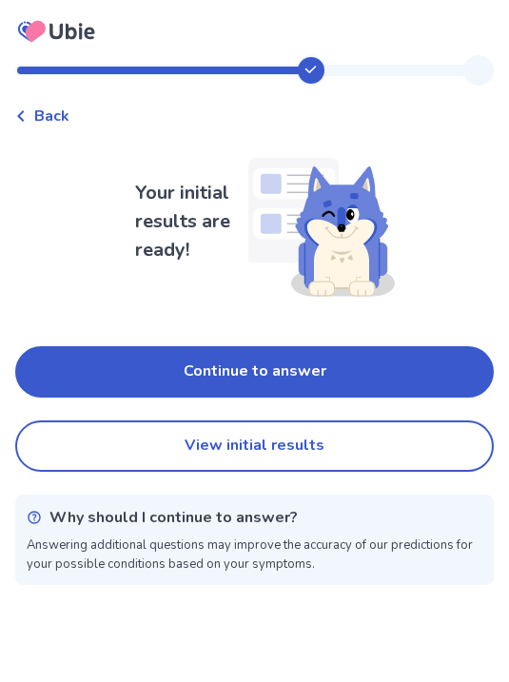
click at [417, 369] on button "Continue to answer" at bounding box center [254, 371] width 478 height 51
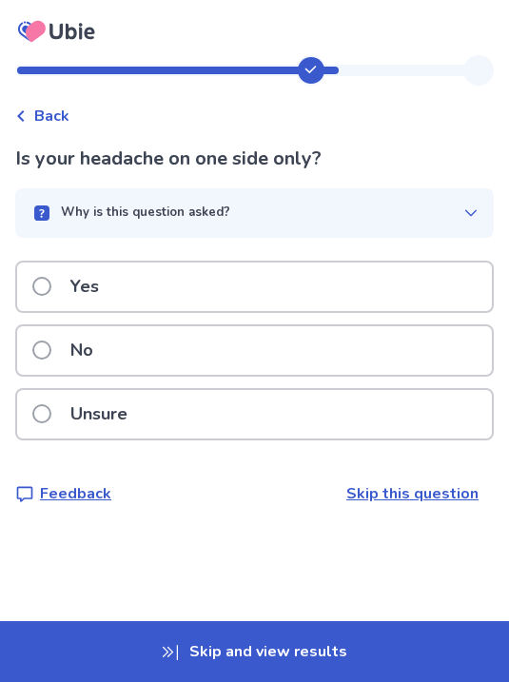
click at [270, 407] on div "Unsure" at bounding box center [254, 414] width 475 height 49
click at [123, 277] on div "Yes" at bounding box center [254, 287] width 475 height 49
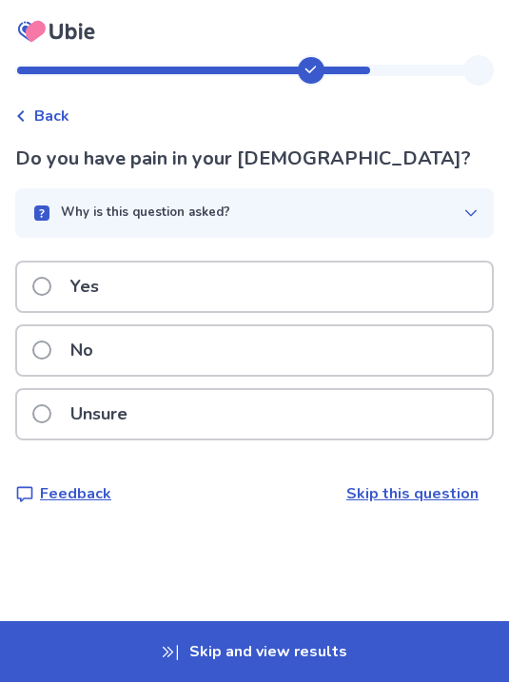
click at [212, 351] on div "No" at bounding box center [254, 350] width 475 height 49
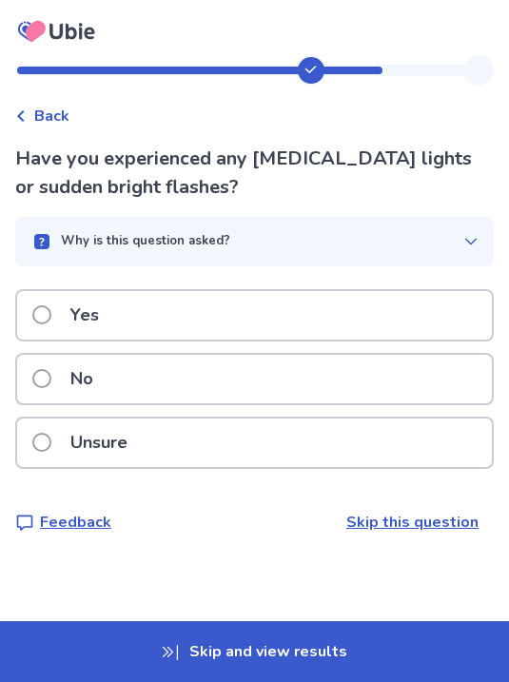
click at [252, 379] on div "No" at bounding box center [254, 379] width 475 height 49
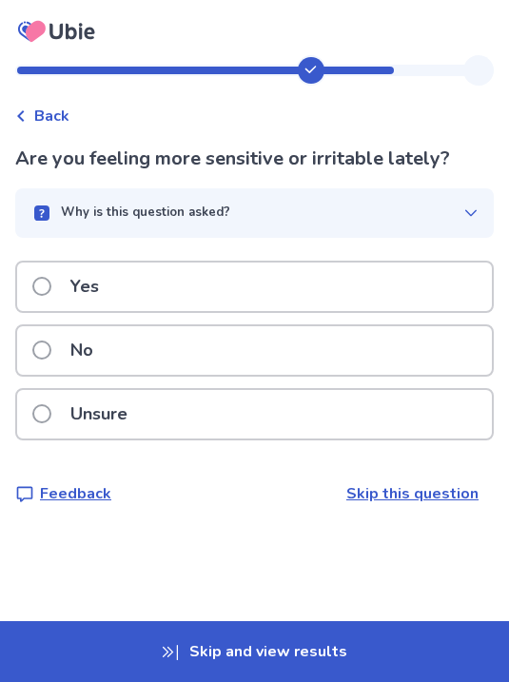
click at [230, 296] on div "Yes" at bounding box center [254, 287] width 475 height 49
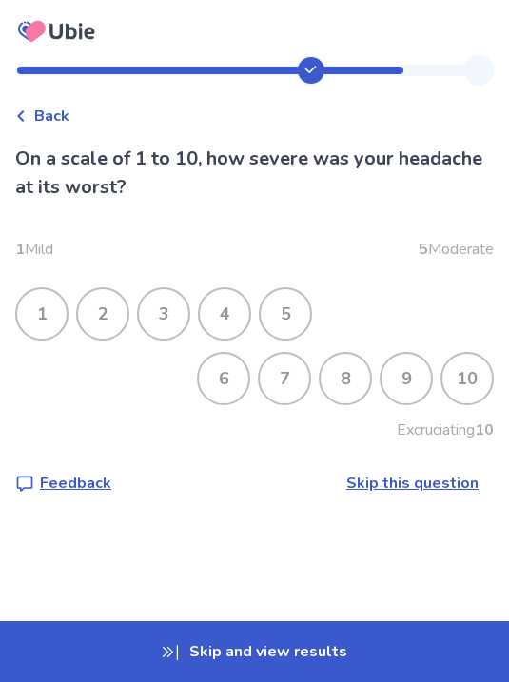
click at [348, 375] on div "8" at bounding box center [345, 378] width 49 height 49
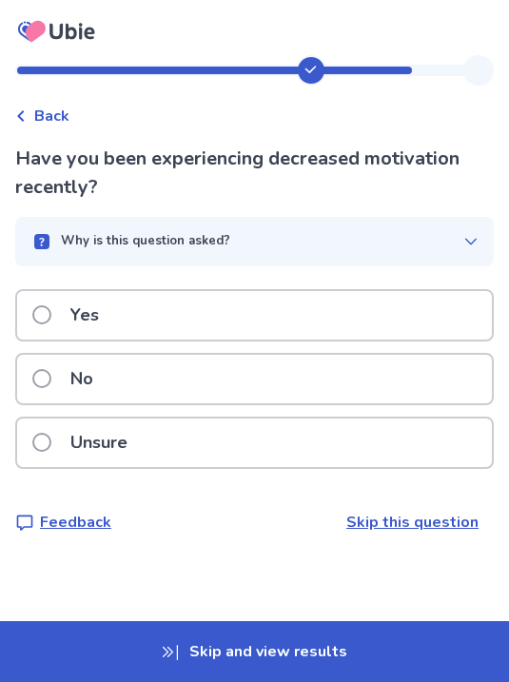
click at [227, 324] on div "Yes" at bounding box center [254, 315] width 475 height 49
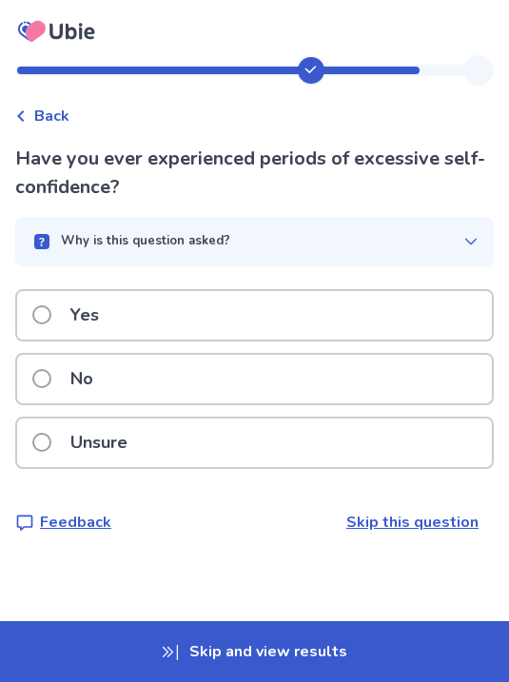
click at [251, 320] on div "Yes" at bounding box center [254, 315] width 475 height 49
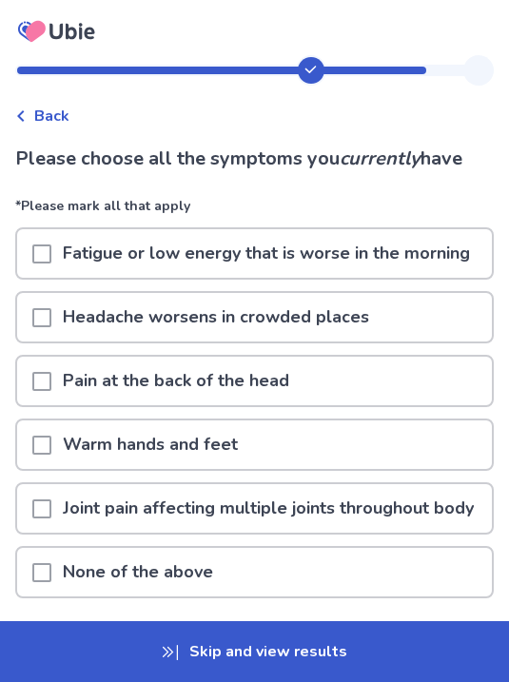
click at [41, 259] on span at bounding box center [41, 253] width 19 height 19
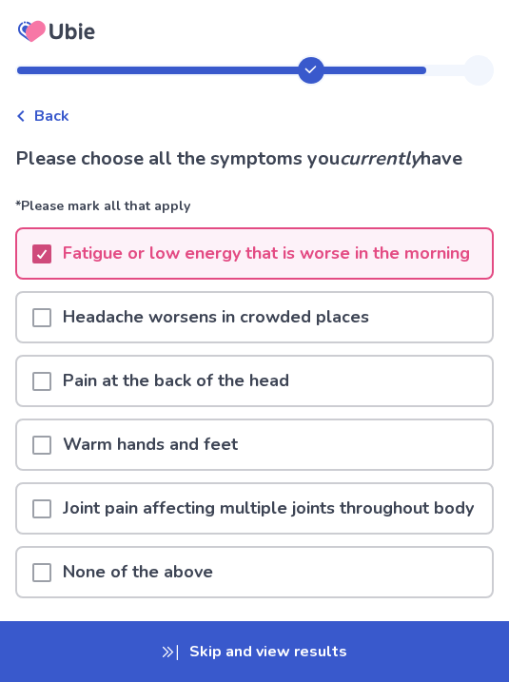
click at [41, 383] on span at bounding box center [41, 381] width 19 height 19
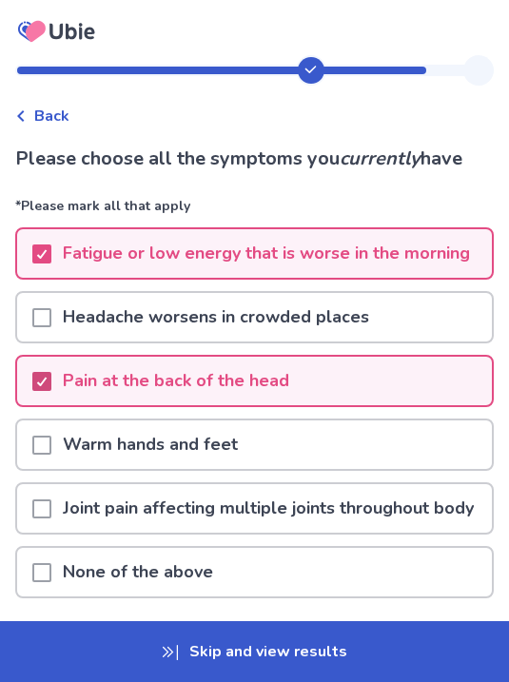
click at [46, 453] on span at bounding box center [41, 445] width 19 height 19
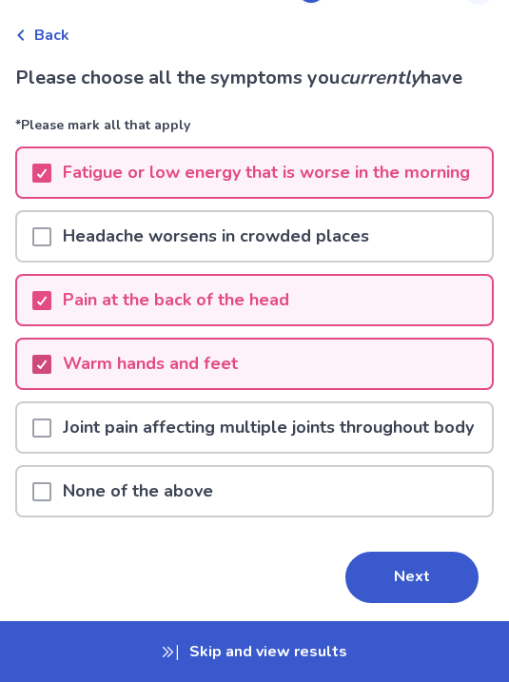
scroll to position [95, 0]
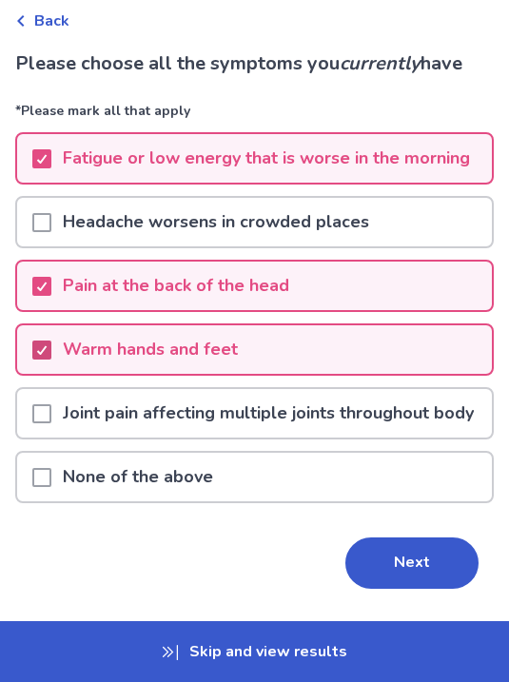
click at [432, 560] on button "Next" at bounding box center [411, 562] width 133 height 51
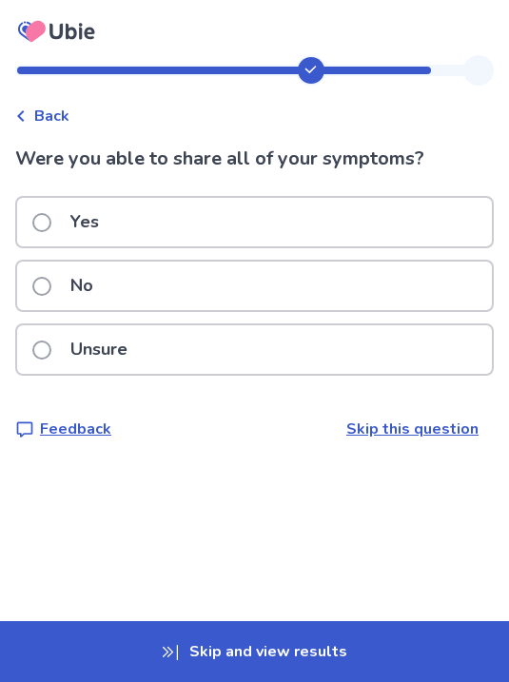
click at [52, 222] on label "Yes" at bounding box center [71, 222] width 78 height 49
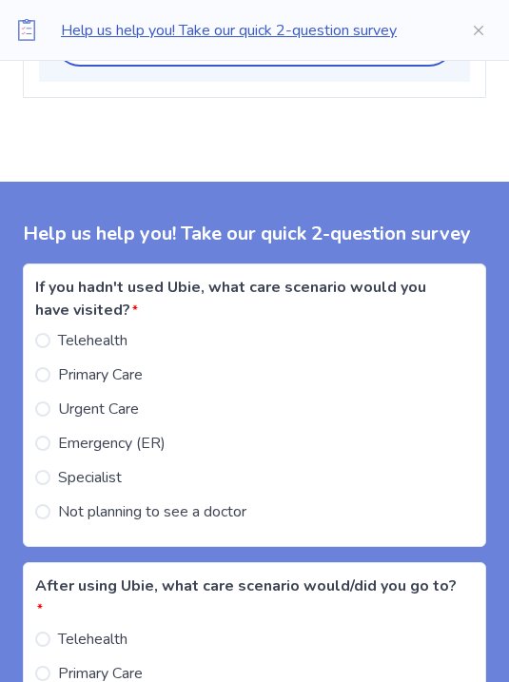
scroll to position [1785, 0]
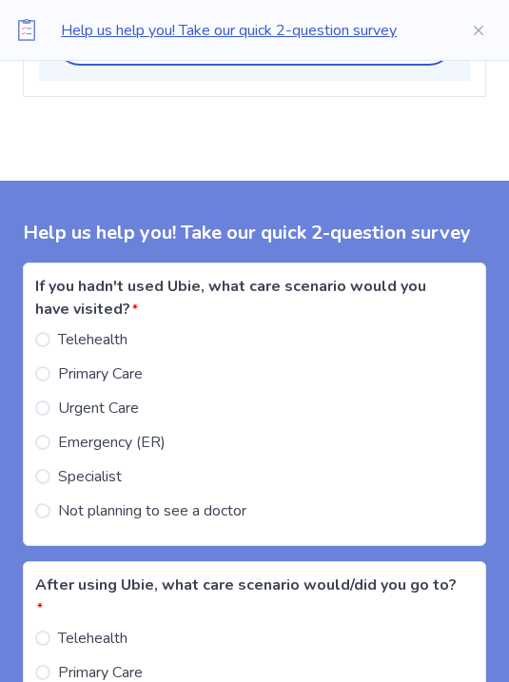
click at [222, 500] on span "Not planning to see a doctor" at bounding box center [152, 511] width 188 height 23
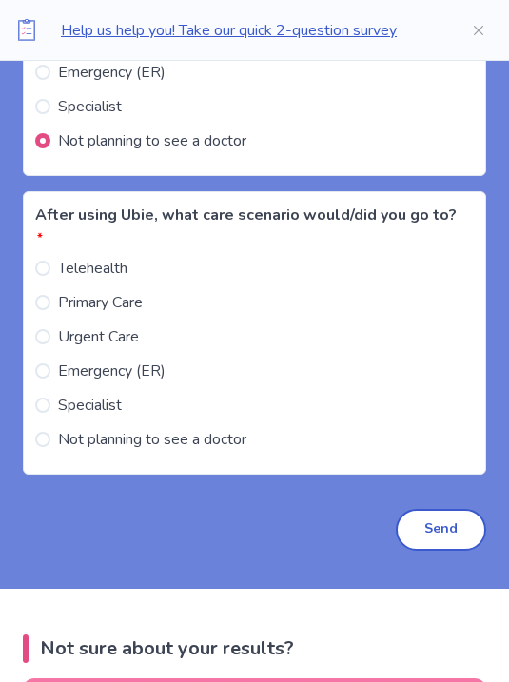
scroll to position [2157, 0]
click at [232, 427] on span "Not planning to see a doctor" at bounding box center [152, 438] width 188 height 23
click at [451, 509] on button "Send" at bounding box center [441, 530] width 90 height 42
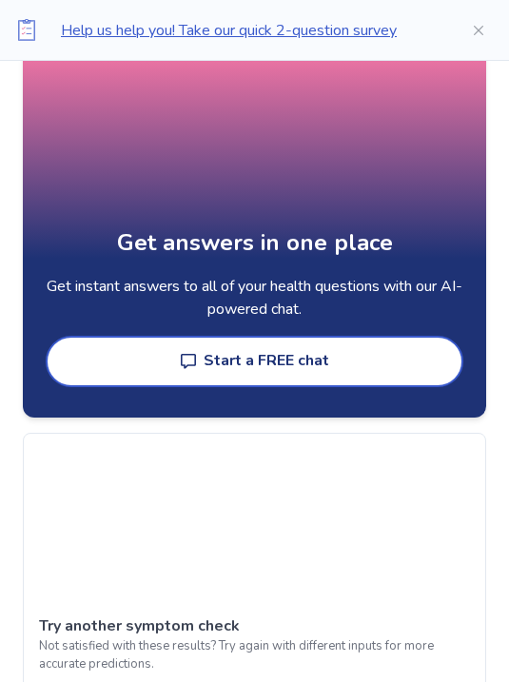
scroll to position [2108, 0]
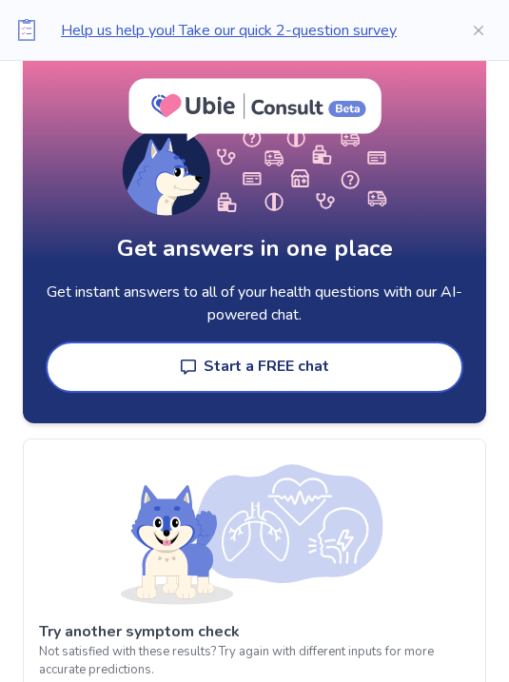
click at [376, 349] on button "Start a FREE chat" at bounding box center [255, 366] width 418 height 51
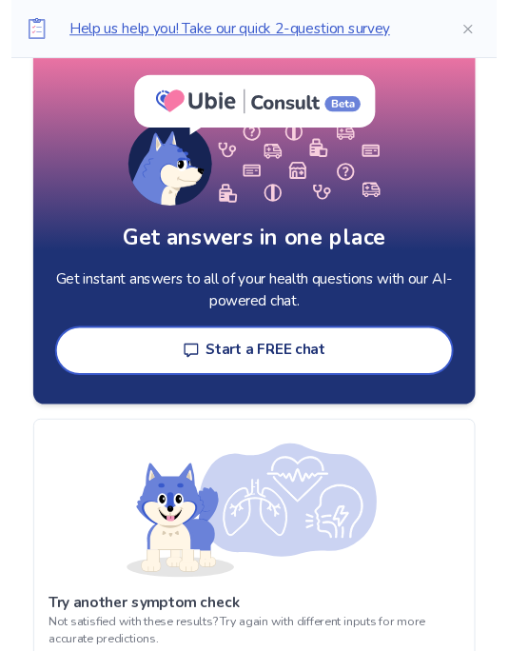
scroll to position [2124, 0]
